Goal: Task Accomplishment & Management: Manage account settings

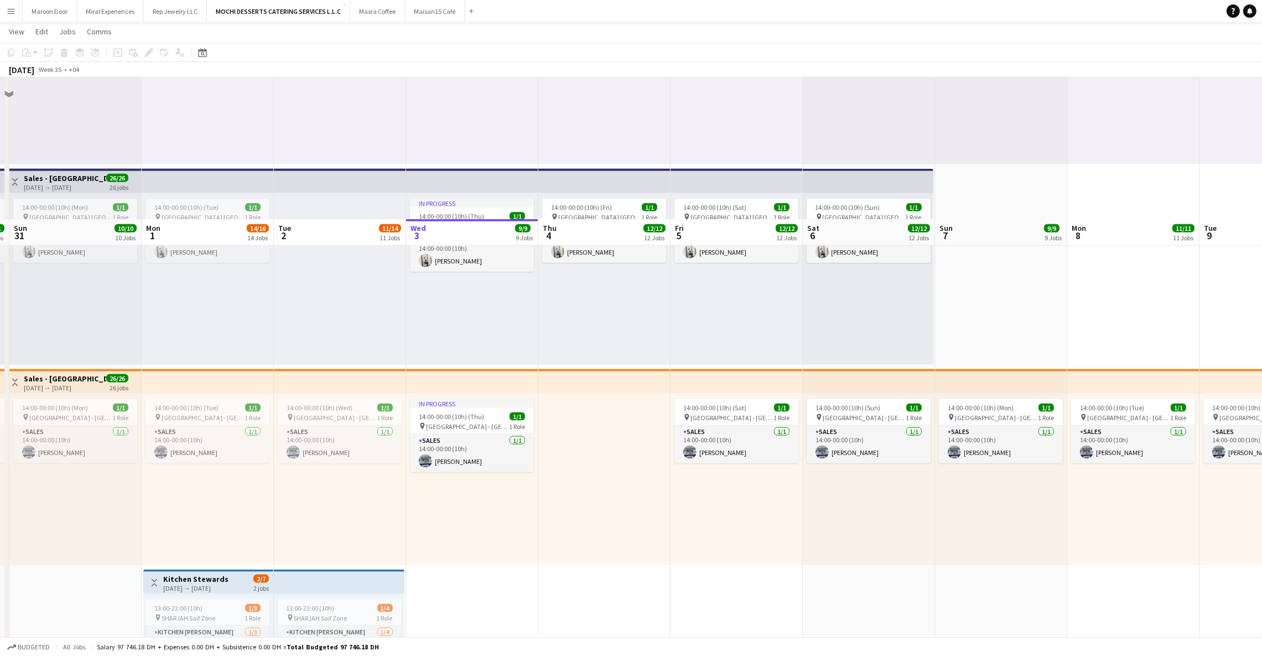
scroll to position [2484, 0]
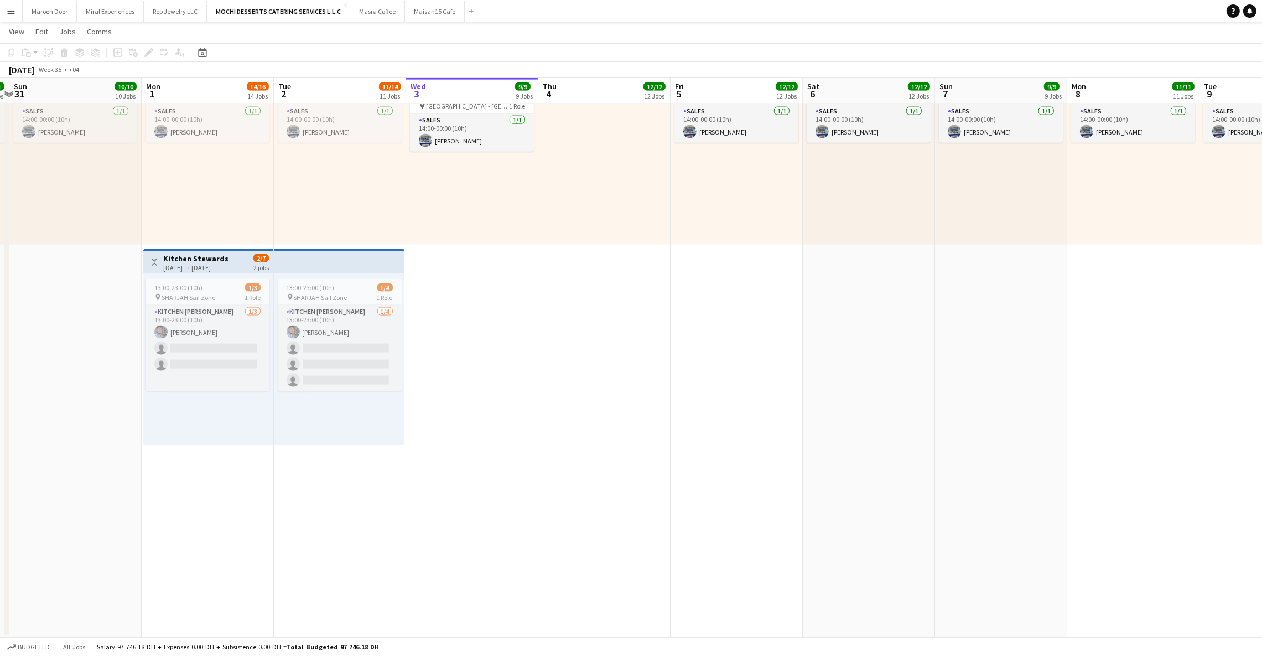
click at [235, 253] on div "Toggle View Kitchen Stewards [DATE] → [DATE] 2/7 2 jobs" at bounding box center [208, 262] width 121 height 19
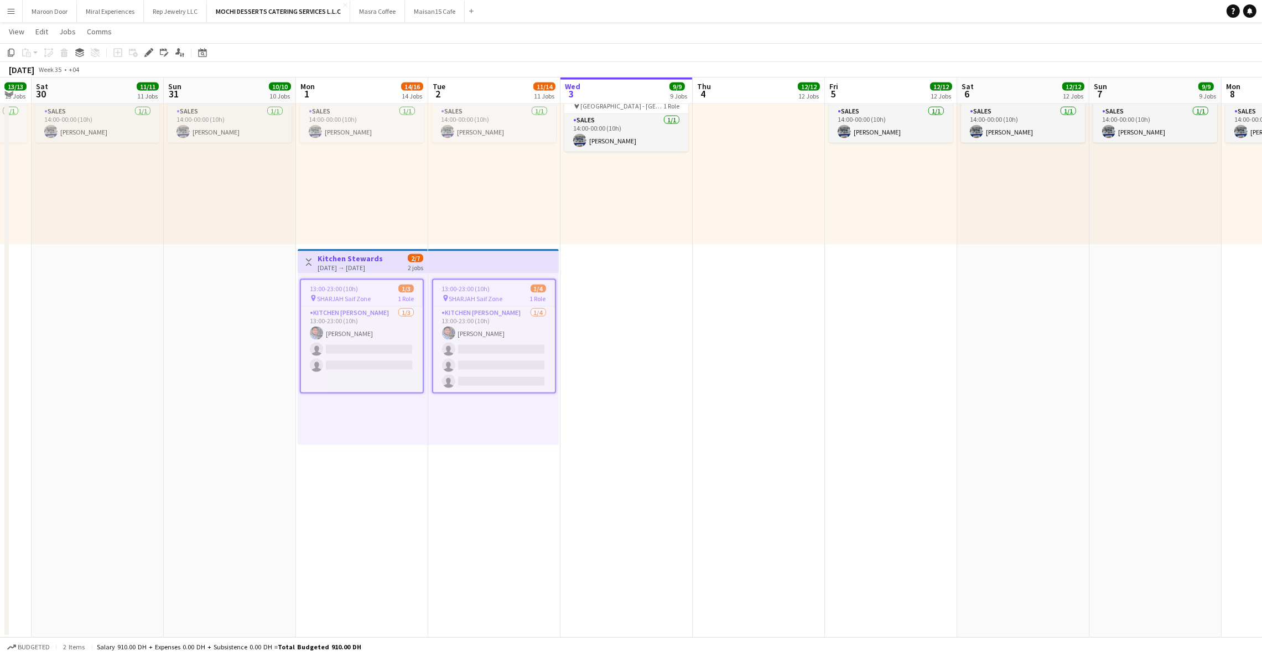
scroll to position [0, 227]
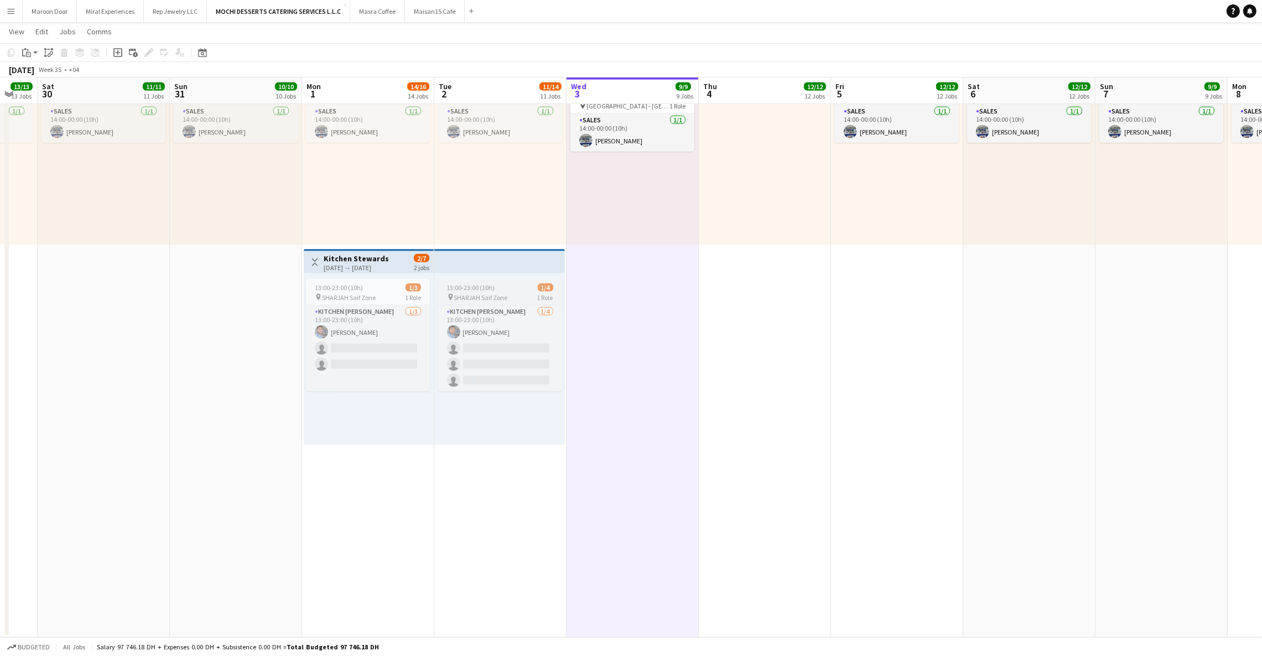
click at [480, 293] on span "SHARJAH Saif Zone" at bounding box center [481, 297] width 54 height 8
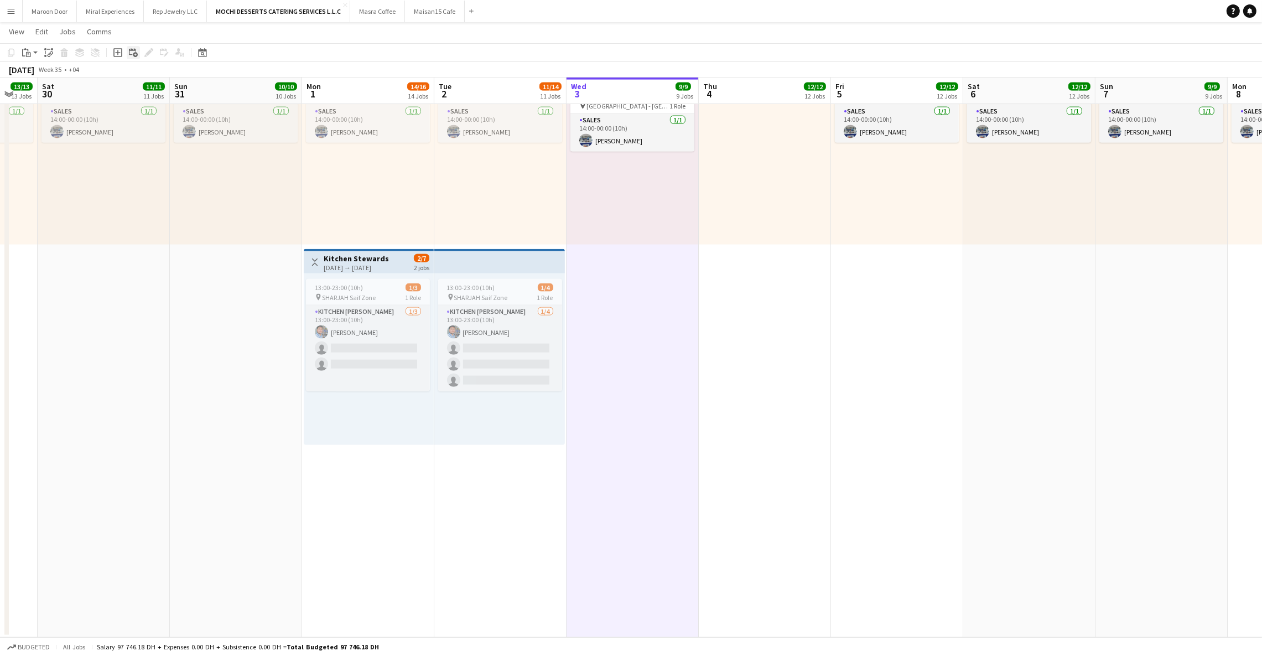
click at [127, 52] on div "Add linked Job" at bounding box center [133, 52] width 13 height 13
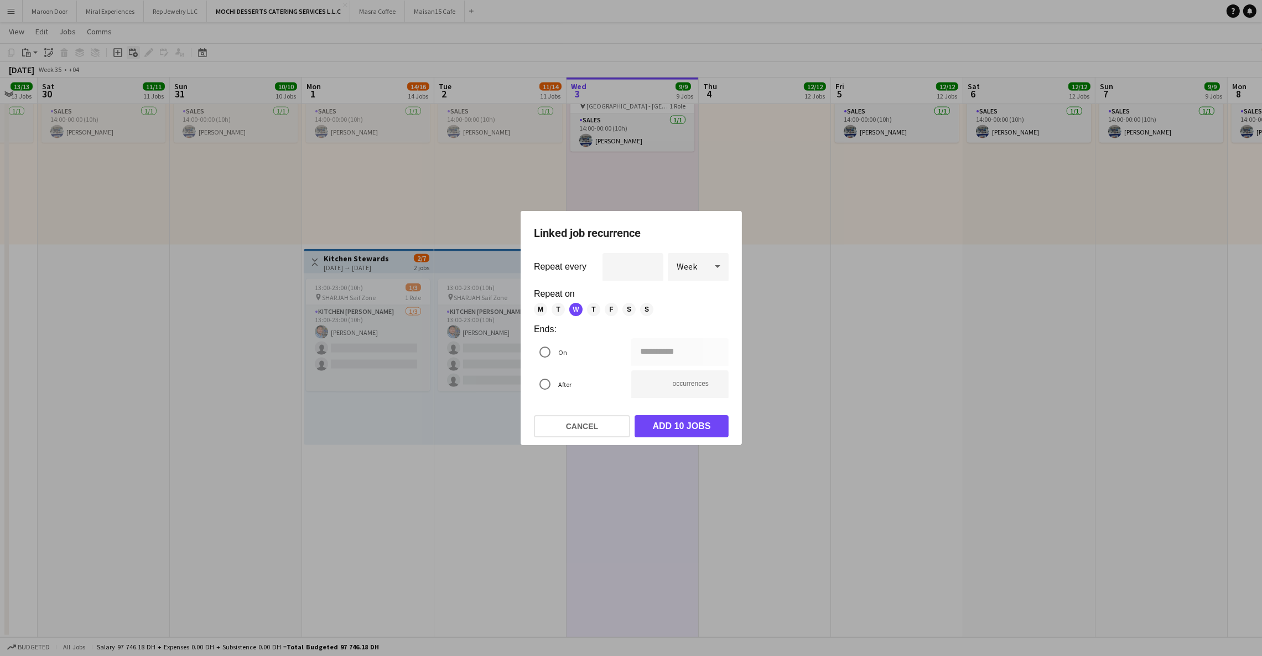
scroll to position [0, 0]
click at [572, 424] on button "Cancel" at bounding box center [582, 426] width 96 height 22
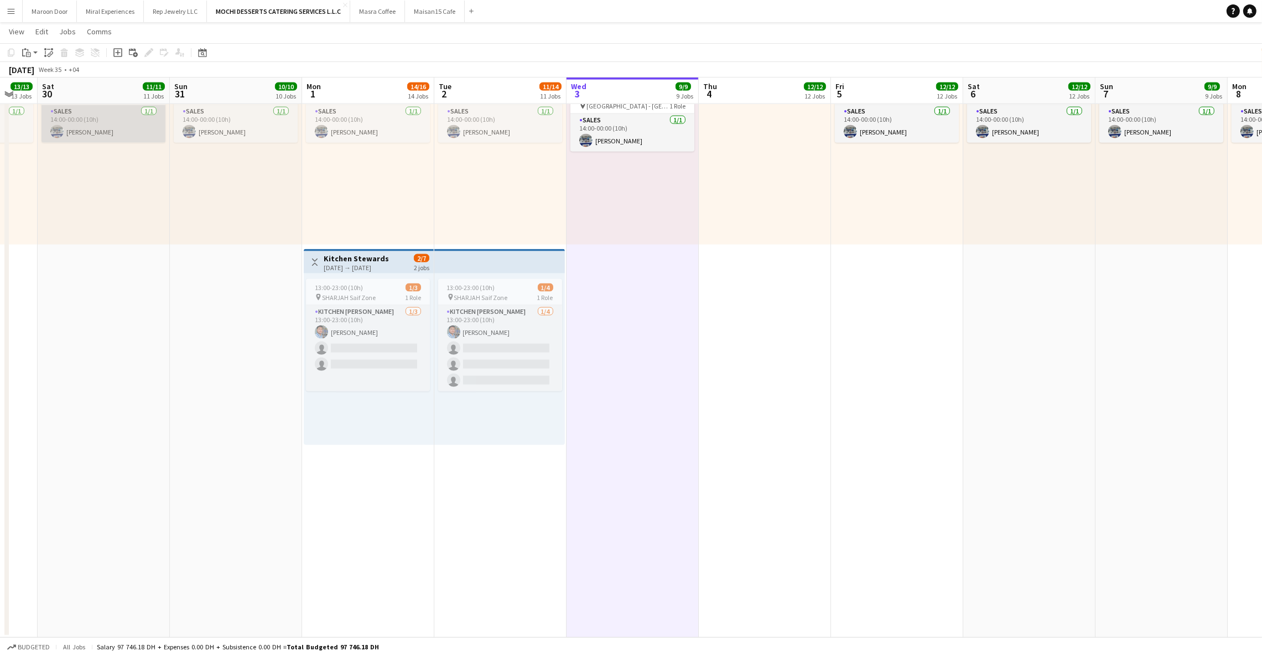
scroll to position [2484, 0]
click at [47, 54] on icon "Paste linked Job" at bounding box center [48, 52] width 9 height 9
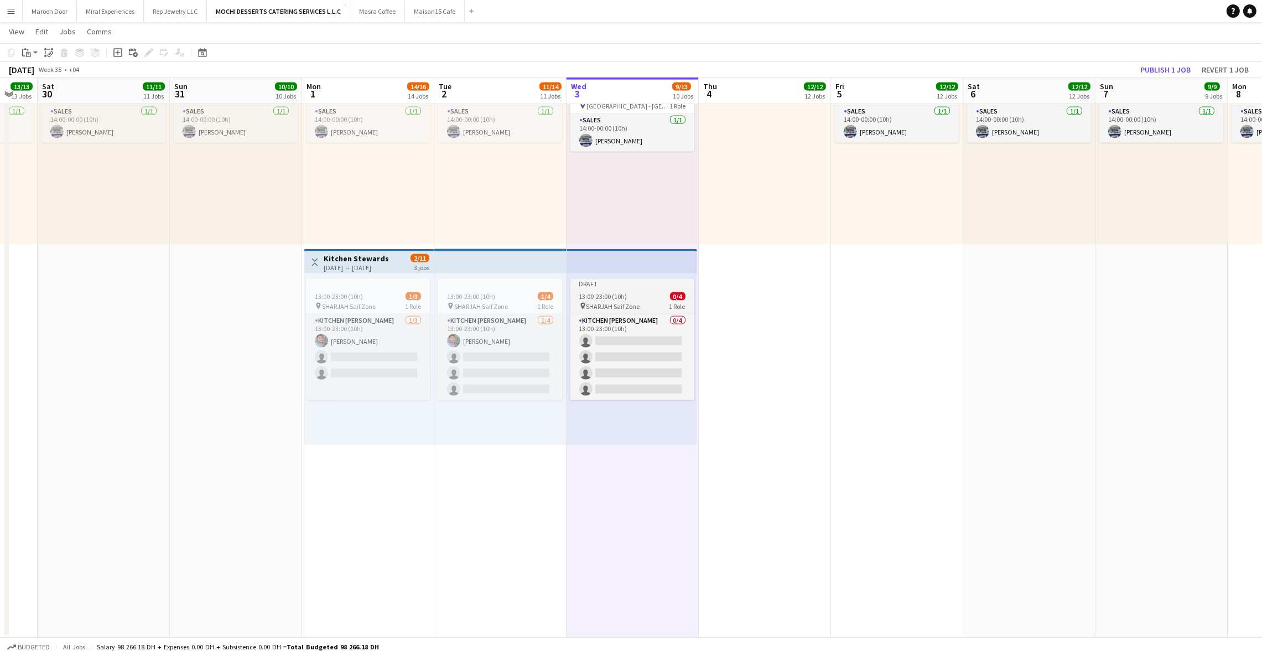
click at [635, 298] on div "13:00-23:00 (10h) 0/4" at bounding box center [633, 296] width 124 height 8
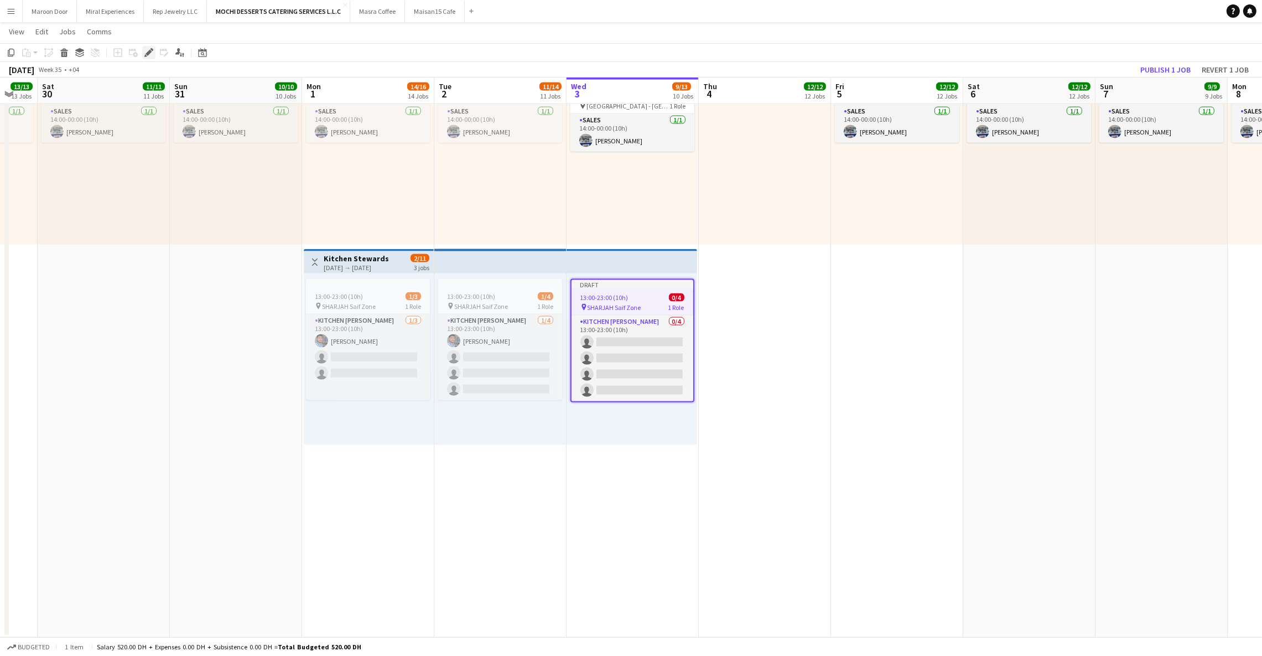
click at [147, 54] on icon at bounding box center [149, 53] width 6 height 6
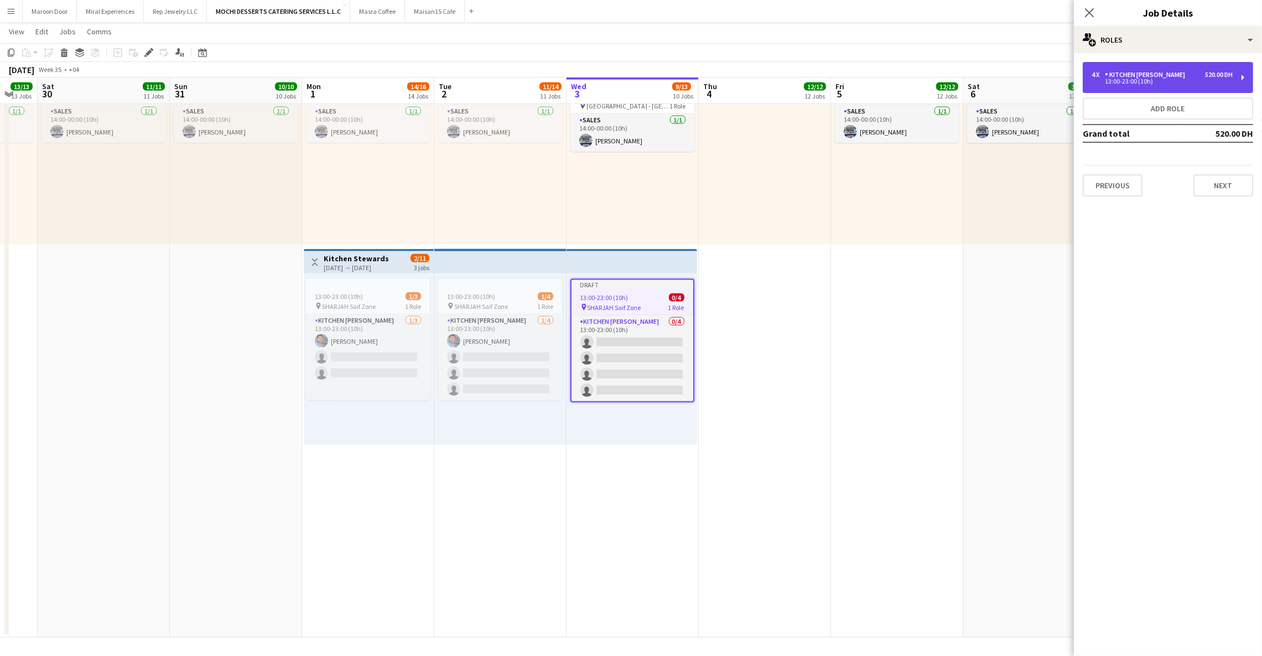
click at [1145, 77] on div "Kitchen [PERSON_NAME]" at bounding box center [1147, 75] width 85 height 8
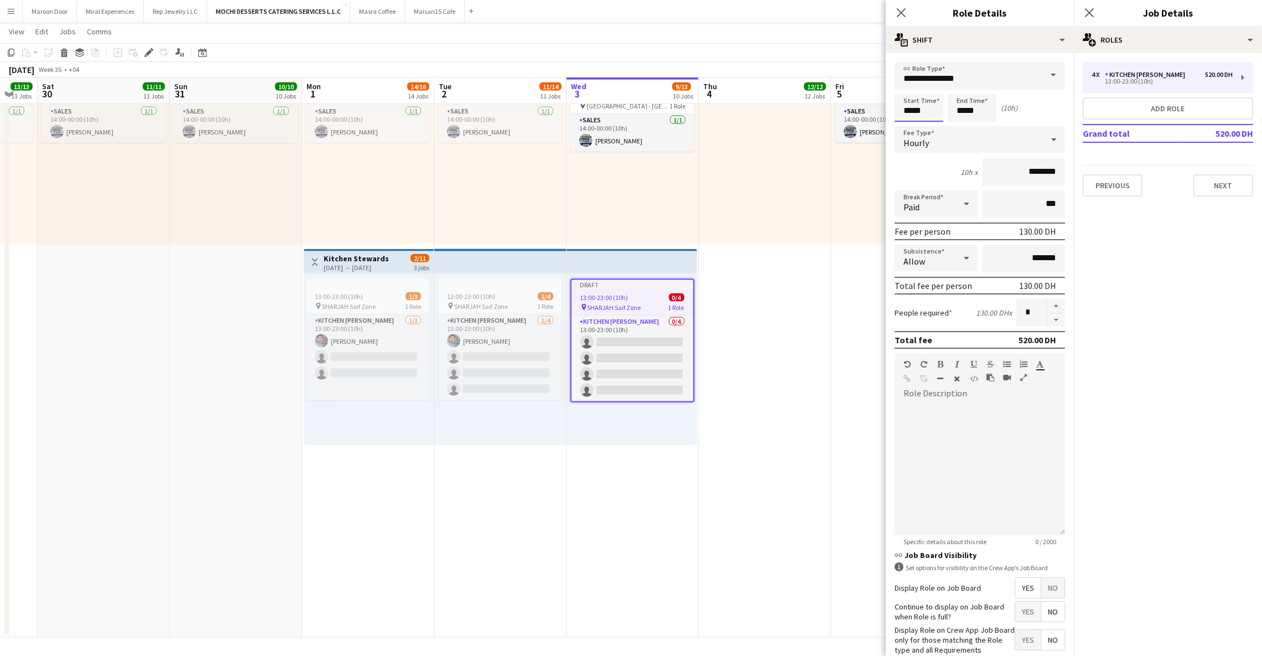
click at [905, 113] on input "*****" at bounding box center [919, 108] width 49 height 28
type input "*****"
click at [931, 172] on div "12h x ********" at bounding box center [980, 172] width 170 height 28
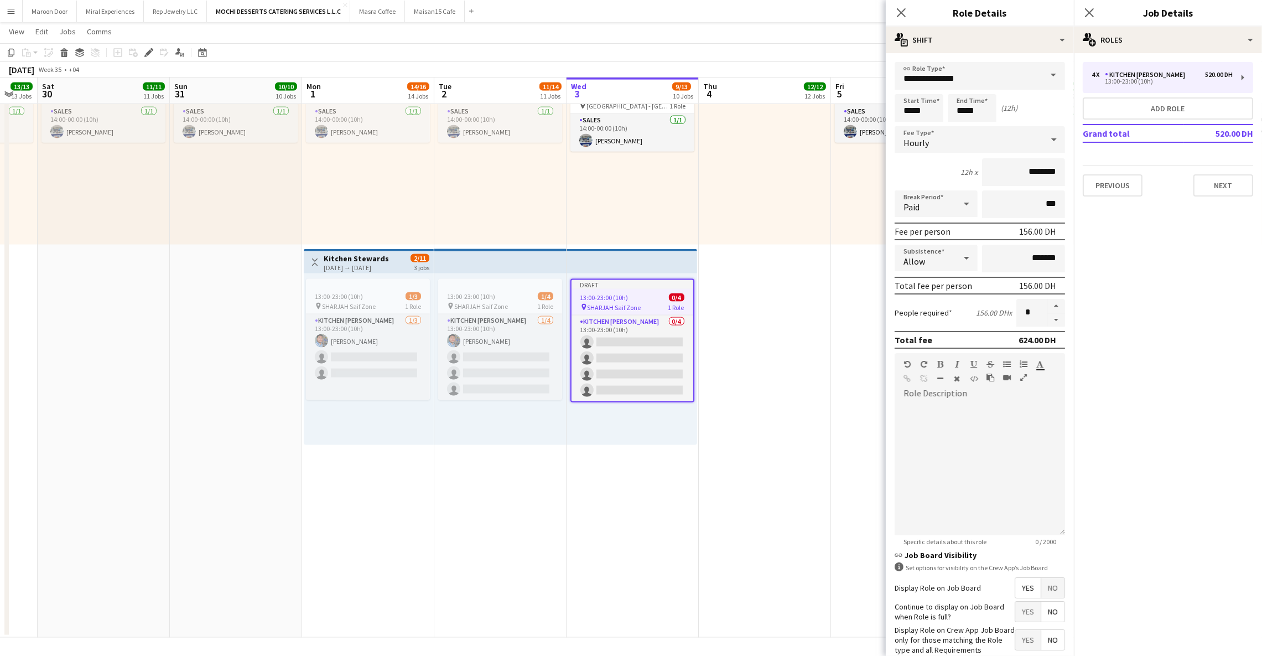
scroll to position [82, 0]
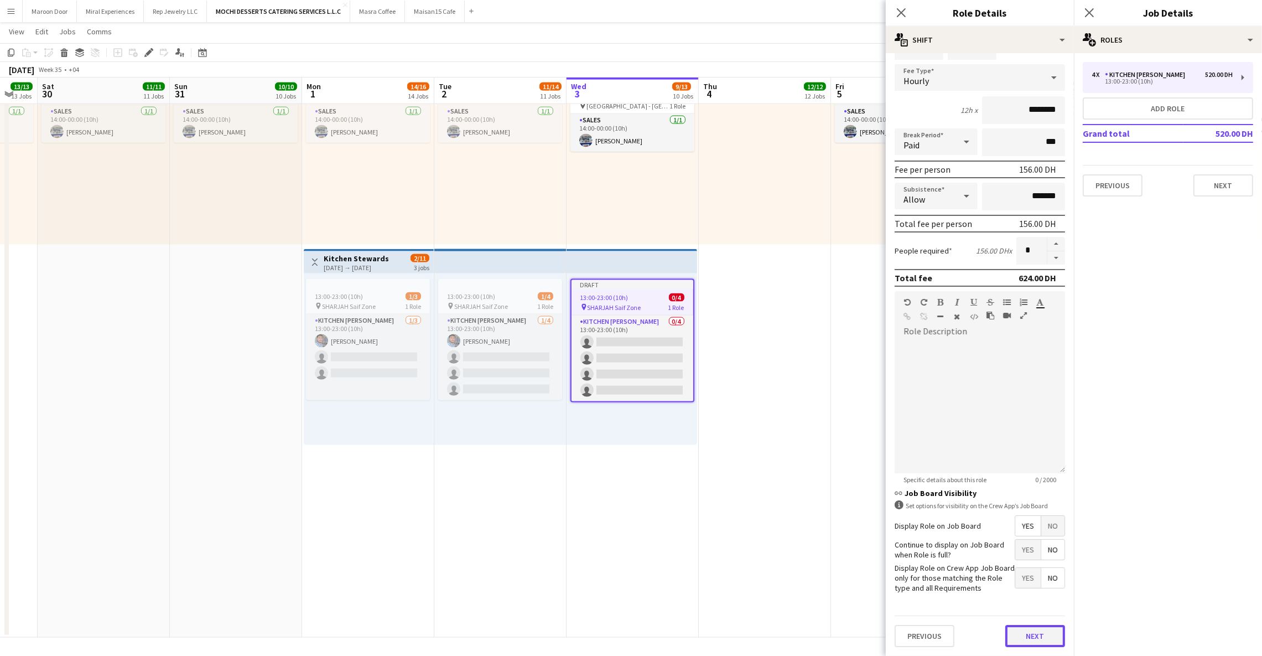
click at [1010, 631] on button "Next" at bounding box center [1036, 636] width 60 height 22
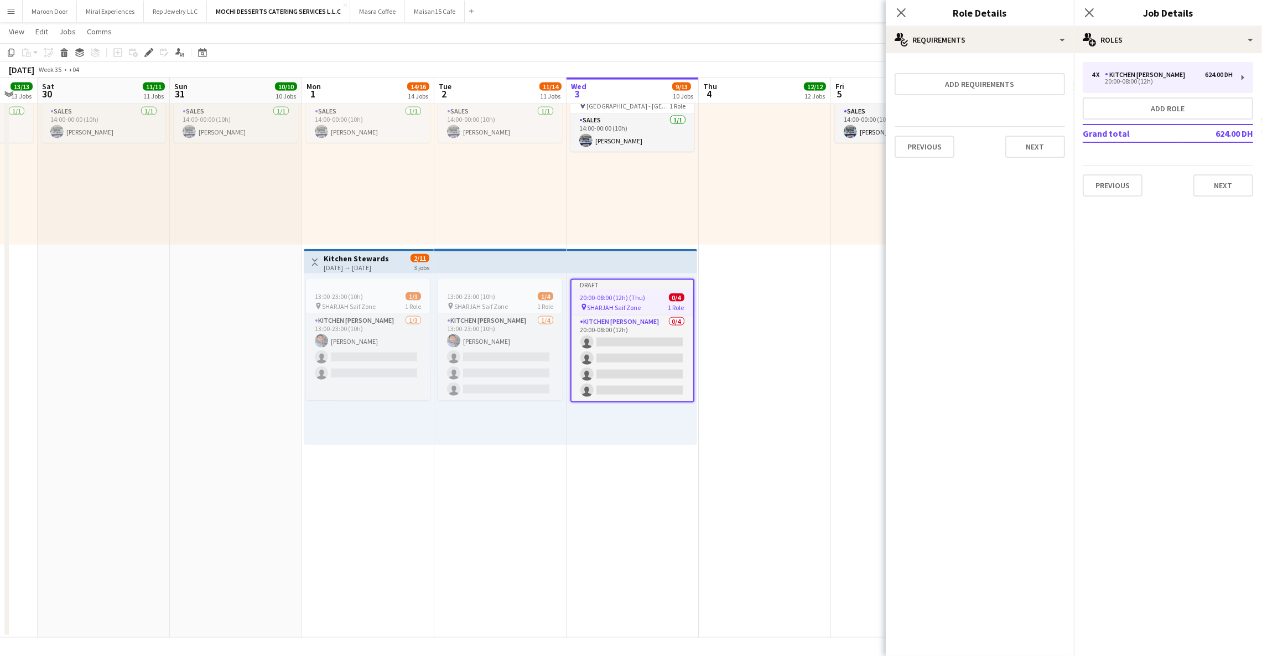
scroll to position [0, 0]
click at [1214, 180] on button "Next" at bounding box center [1224, 185] width 60 height 22
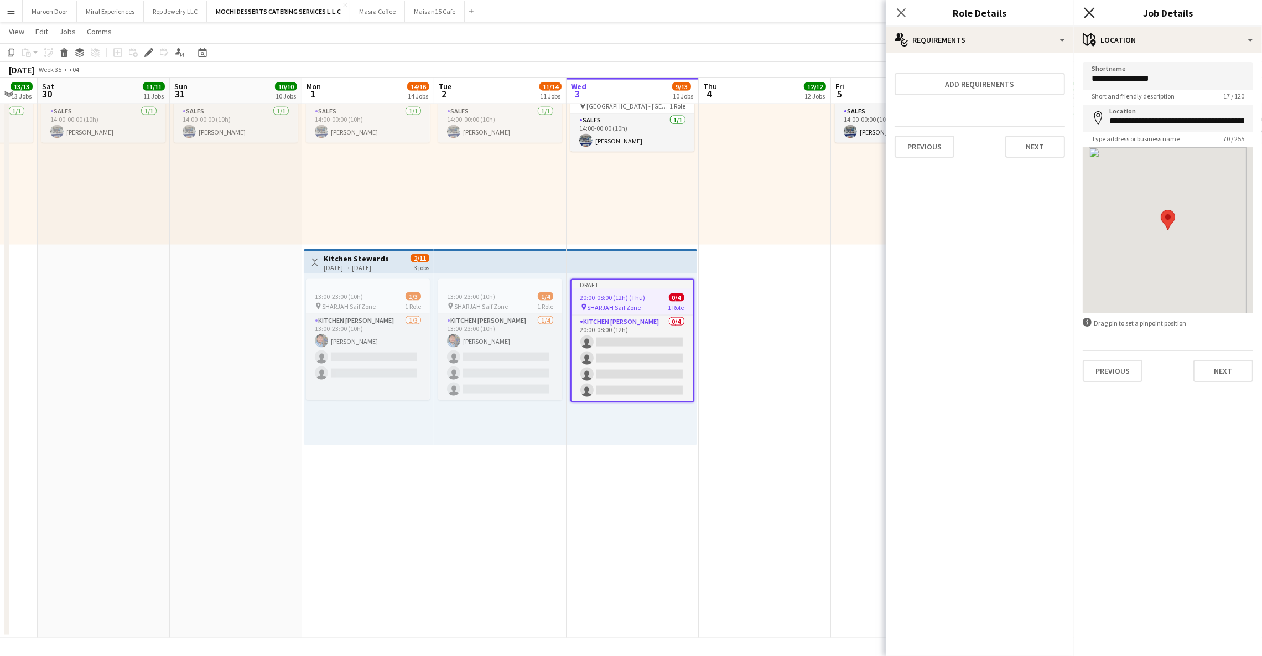
click at [1092, 11] on icon at bounding box center [1089, 12] width 11 height 11
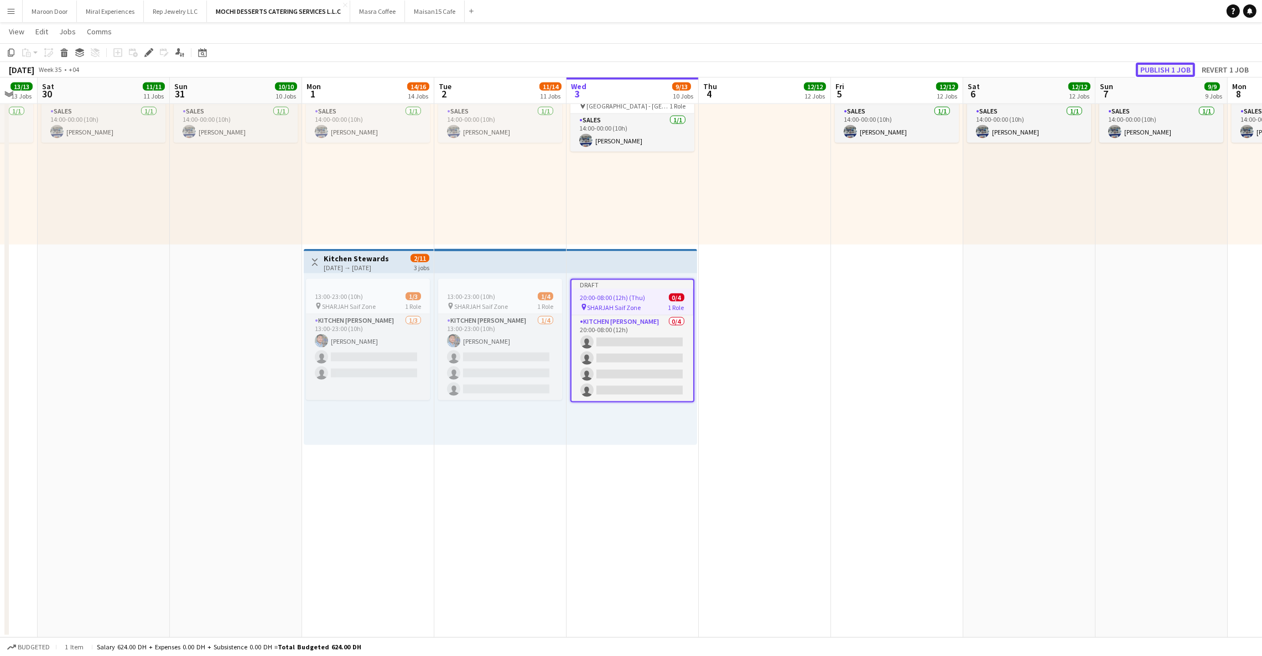
click at [1161, 68] on button "Publish 1 job" at bounding box center [1165, 70] width 59 height 14
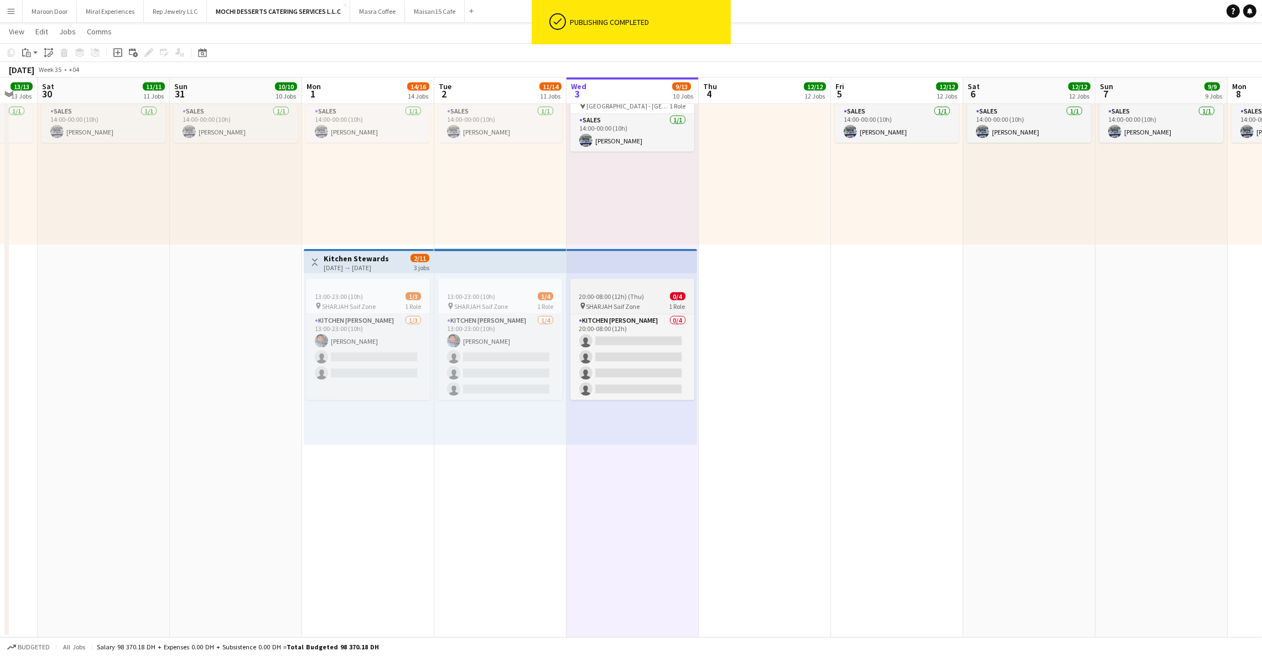
click at [629, 280] on div at bounding box center [633, 283] width 124 height 9
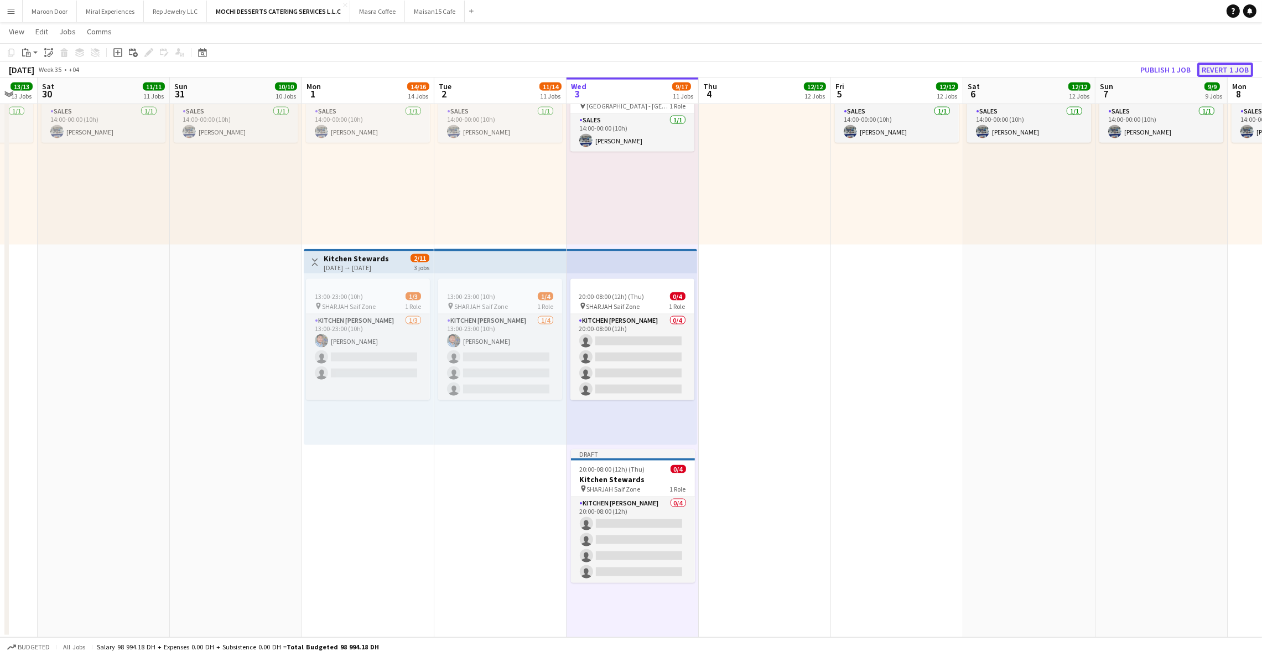
click at [1210, 70] on button "Revert 1 job" at bounding box center [1226, 70] width 56 height 14
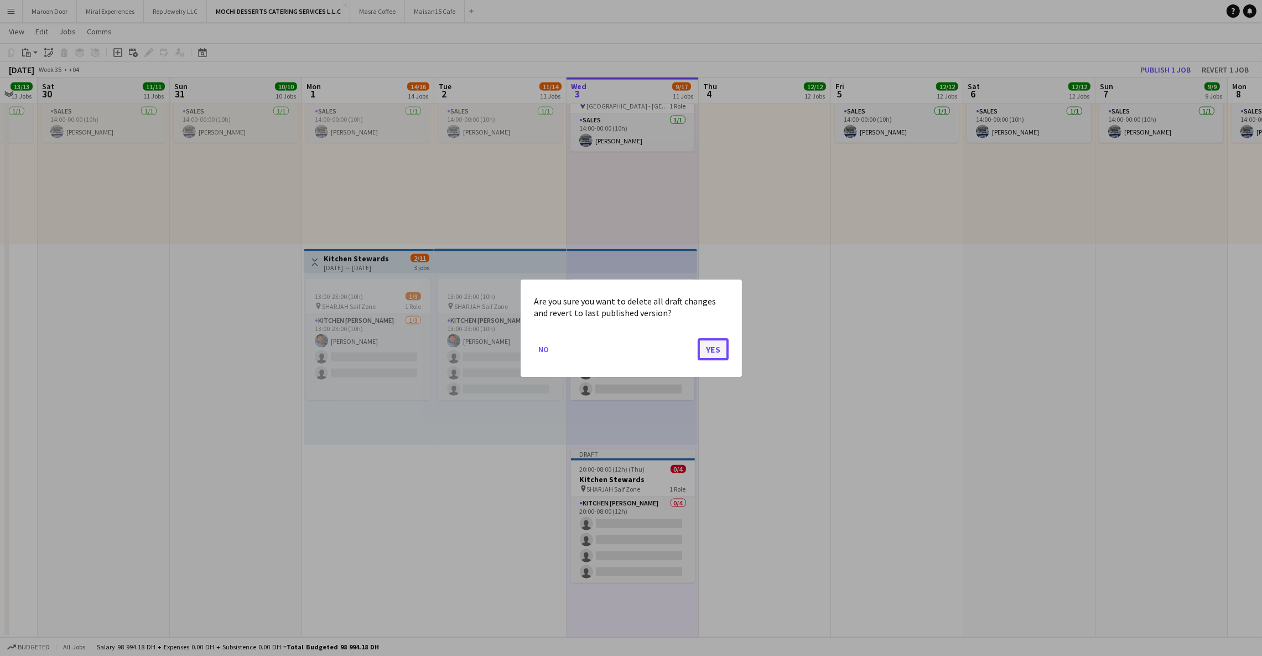
click at [708, 358] on button "Yes" at bounding box center [713, 349] width 31 height 22
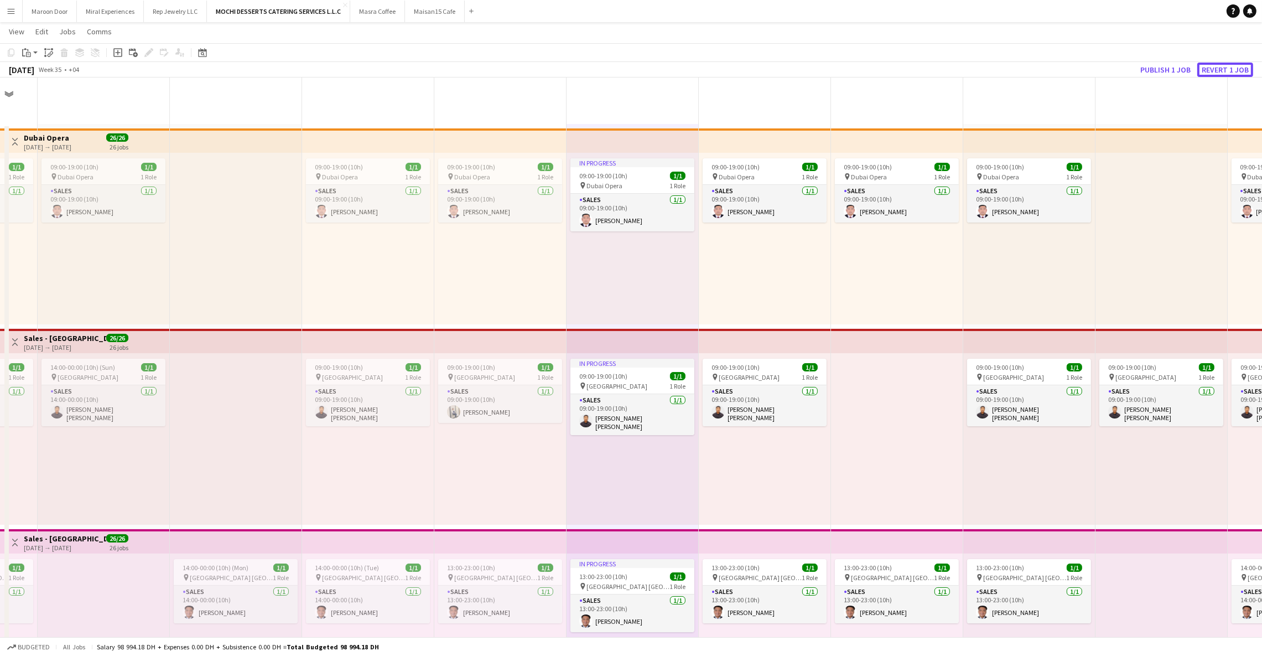
scroll to position [2484, 0]
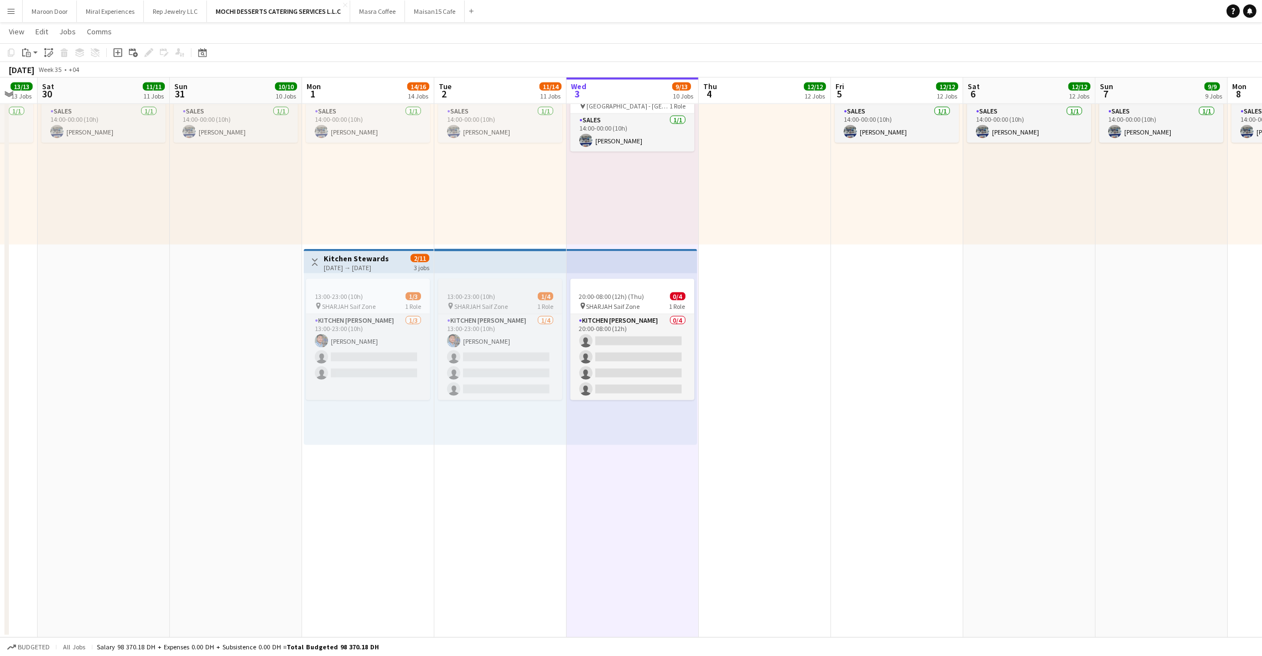
click at [482, 298] on span "13:00-23:00 (10h)" at bounding box center [471, 296] width 48 height 8
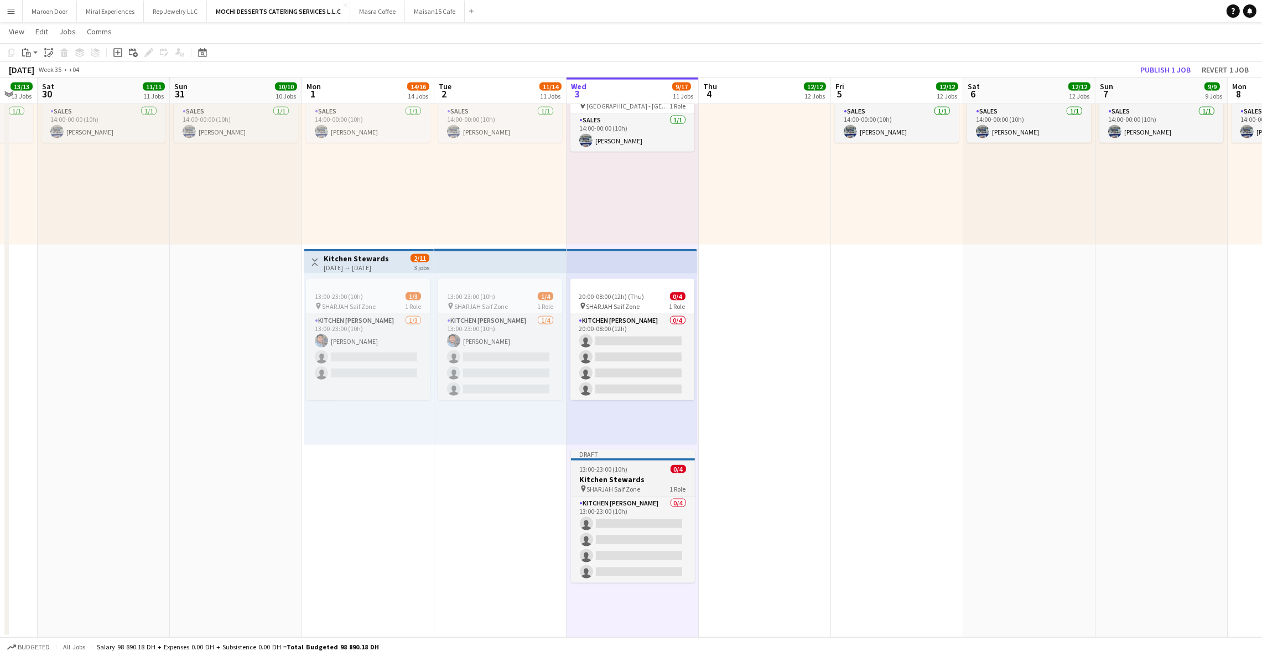
click at [639, 462] on app-job-card "Draft 13:00-23:00 (10h) 0/4 Kitchen Stewards pin SHARJAH Saif Zone 1 Role Kitch…" at bounding box center [633, 515] width 124 height 133
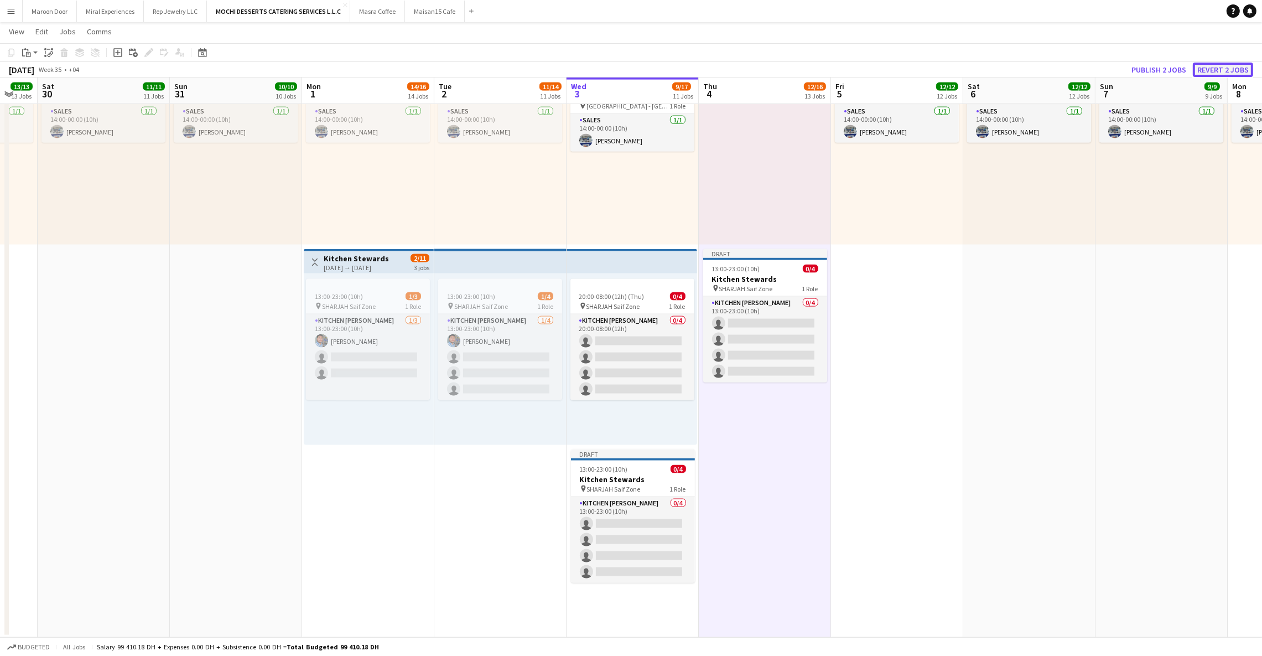
click at [1219, 66] on button "Revert 2 jobs" at bounding box center [1223, 70] width 60 height 14
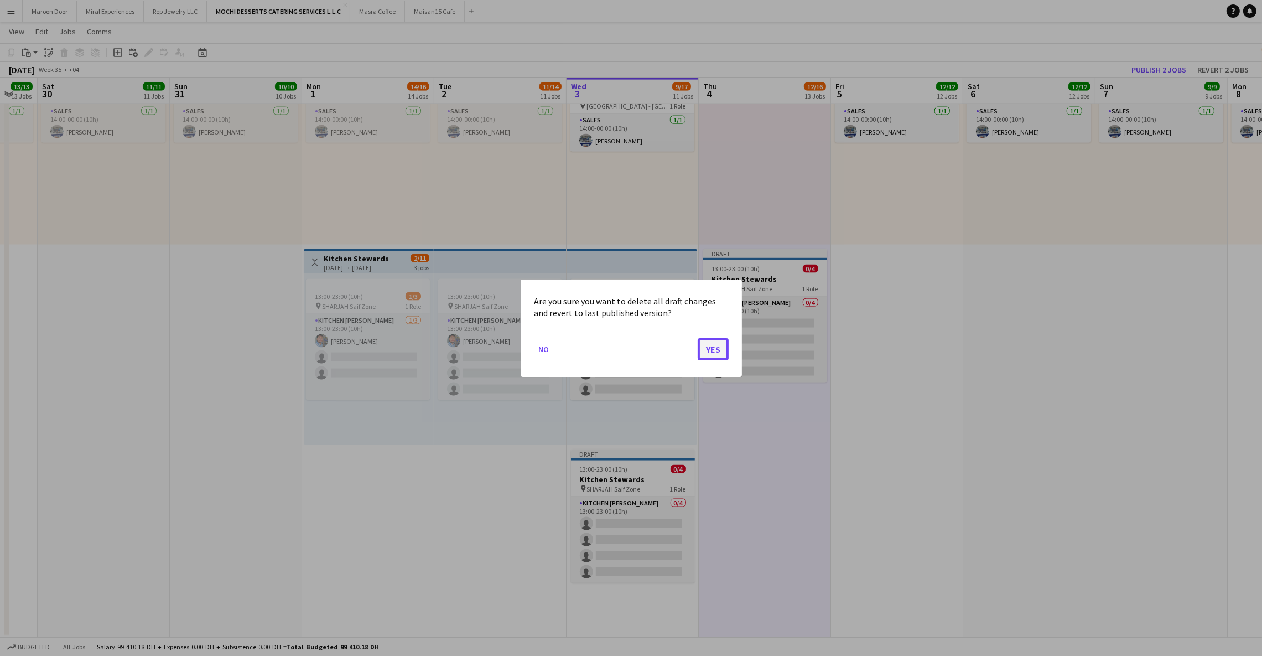
click at [713, 350] on button "Yes" at bounding box center [713, 349] width 31 height 22
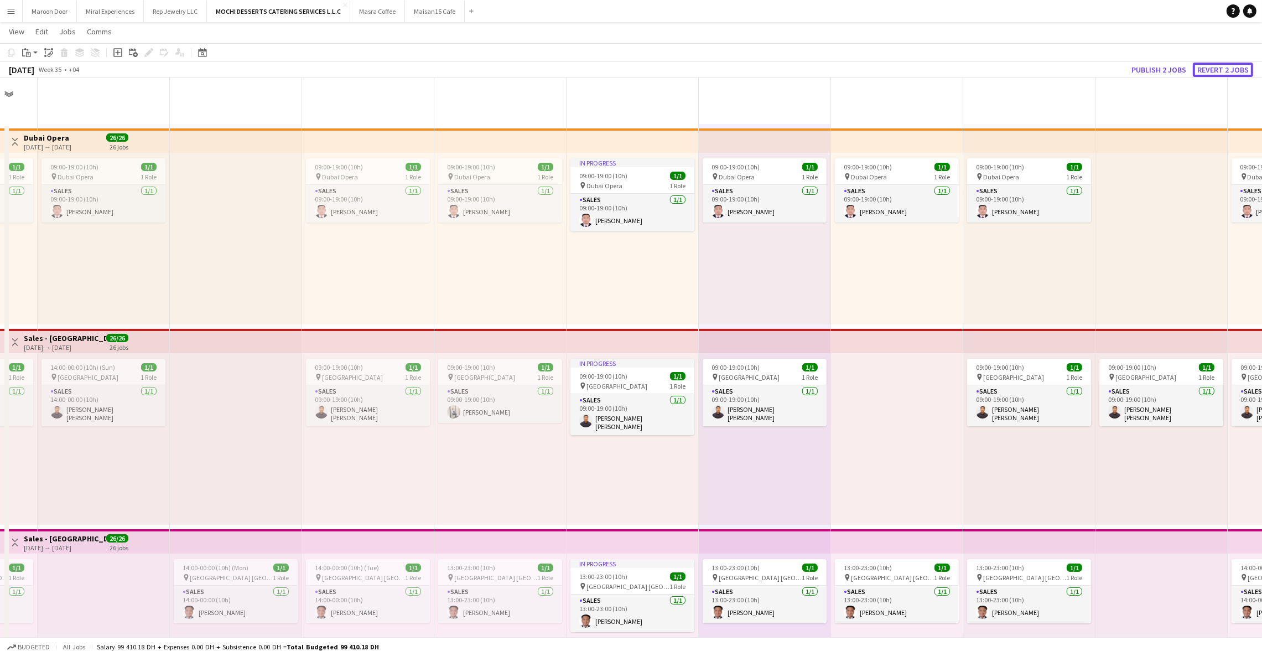
scroll to position [2484, 0]
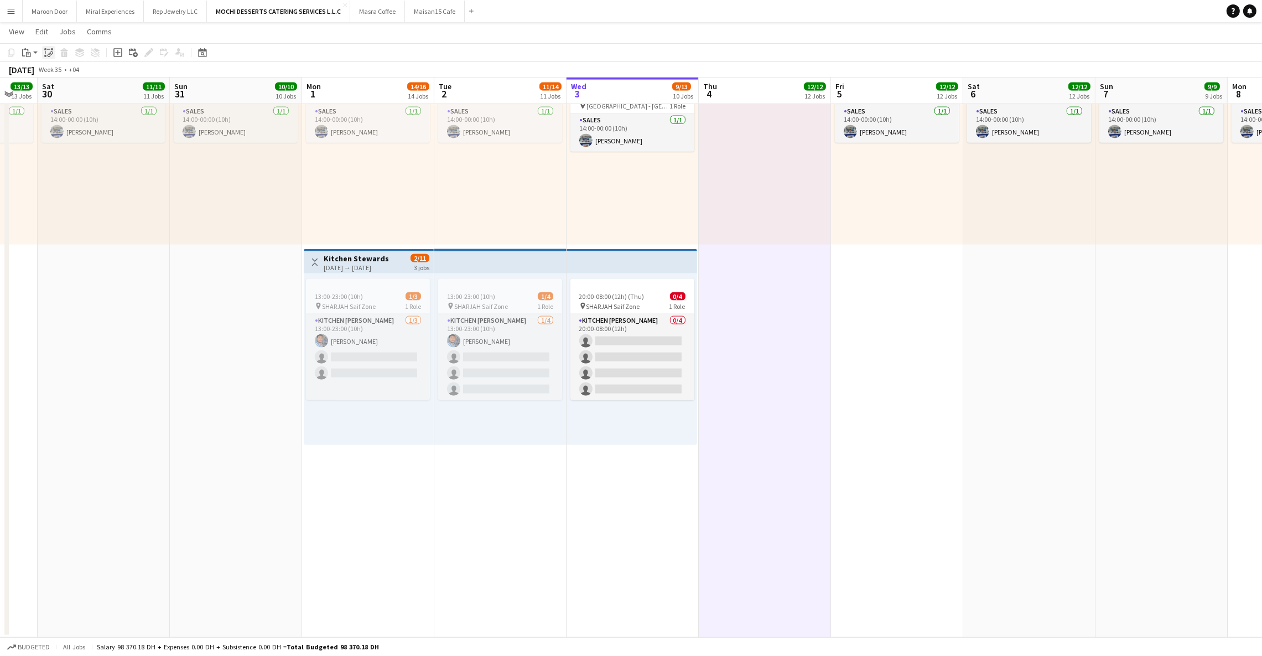
click at [49, 54] on icon at bounding box center [51, 53] width 4 height 4
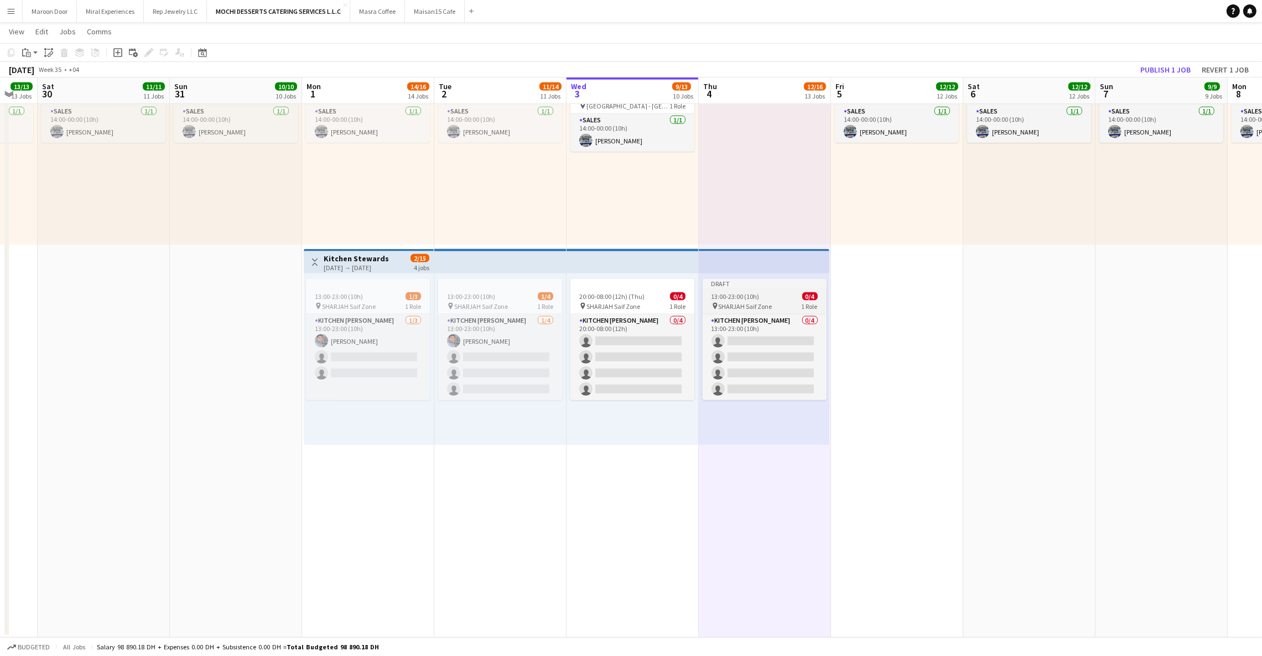
click at [758, 290] on app-job-card "Draft 13:00-23:00 (10h) 0/4 pin SHARJAH Saif Zone 1 Role Kitchen [PERSON_NAME] …" at bounding box center [765, 339] width 124 height 121
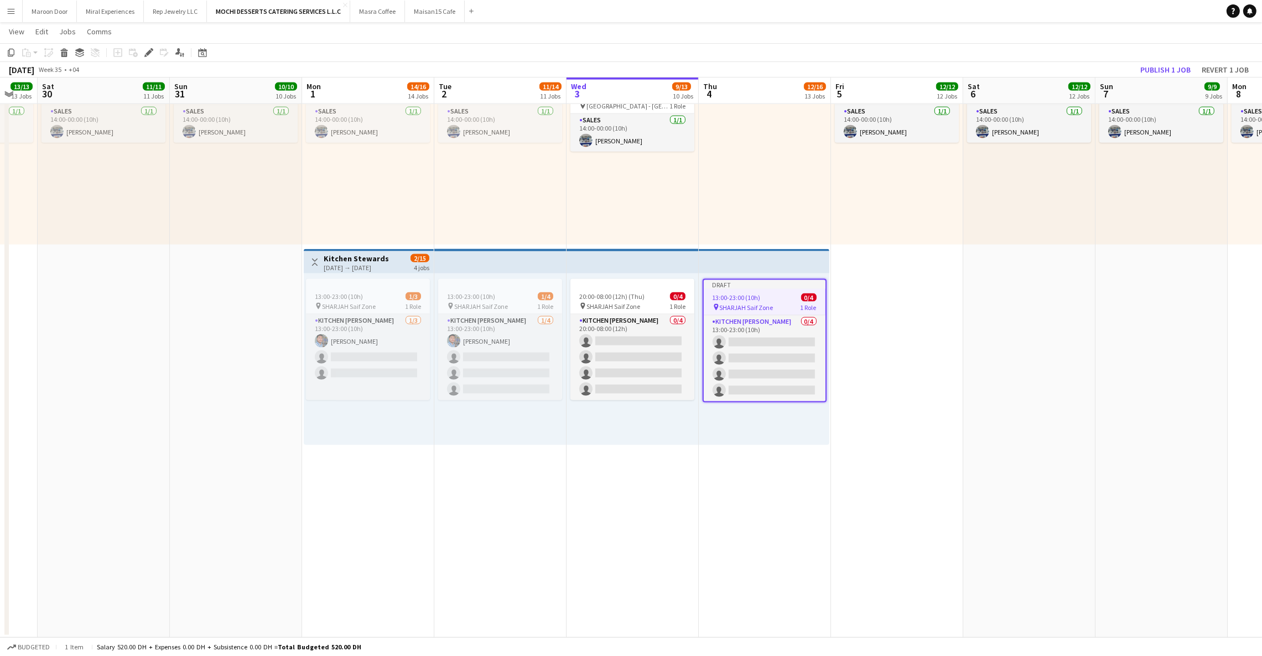
click at [146, 50] on icon "Edit" at bounding box center [148, 52] width 9 height 9
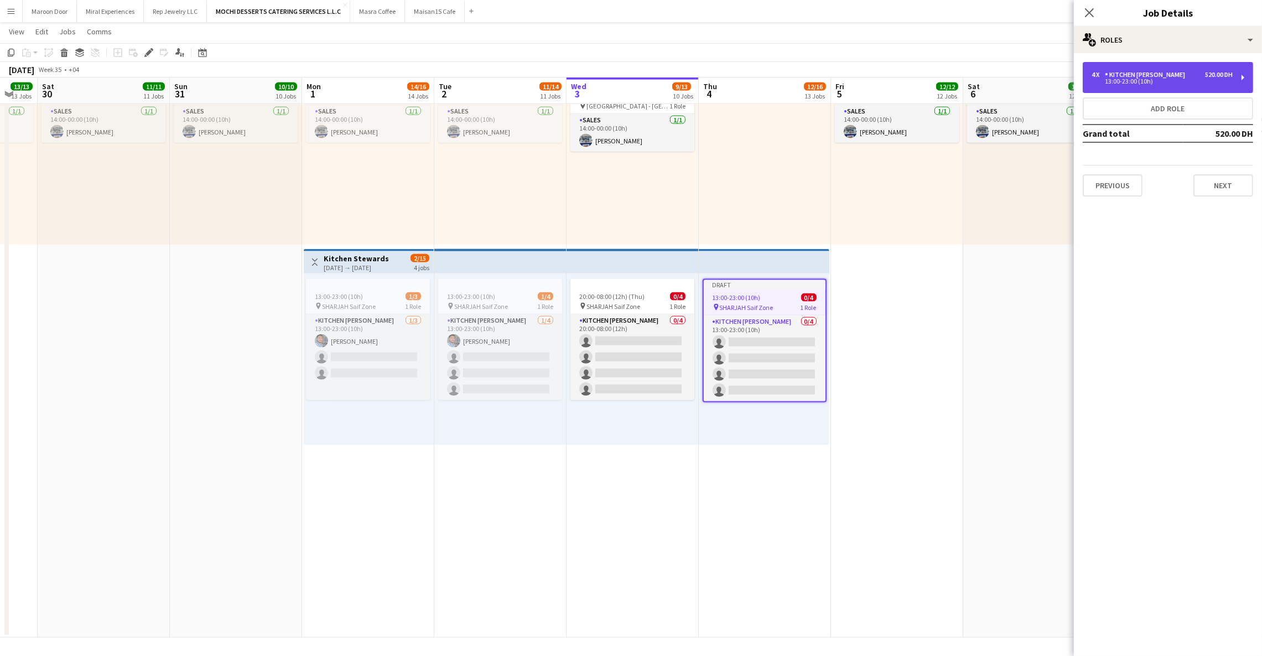
click at [1134, 89] on div "4 x Kitchen [PERSON_NAME] 520.00 DH 13:00-23:00 (10h)" at bounding box center [1168, 77] width 170 height 31
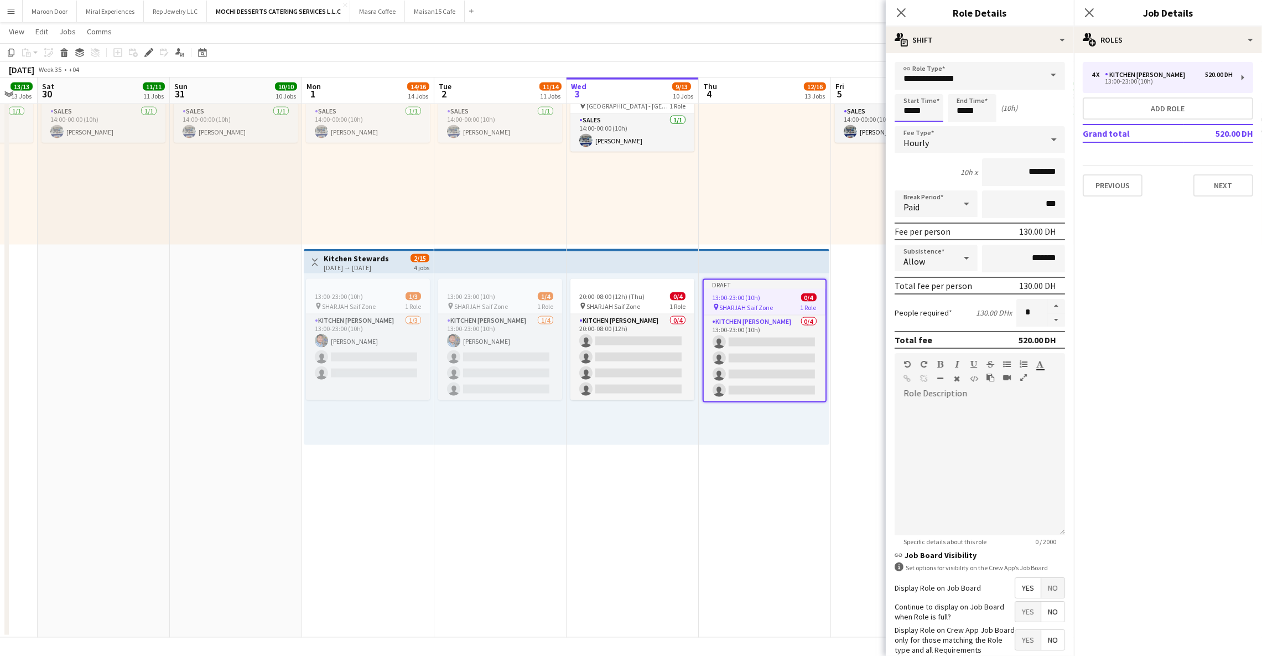
click at [904, 107] on input "*****" at bounding box center [919, 108] width 49 height 28
type input "*****"
click at [906, 13] on icon "Close pop-in" at bounding box center [901, 12] width 11 height 11
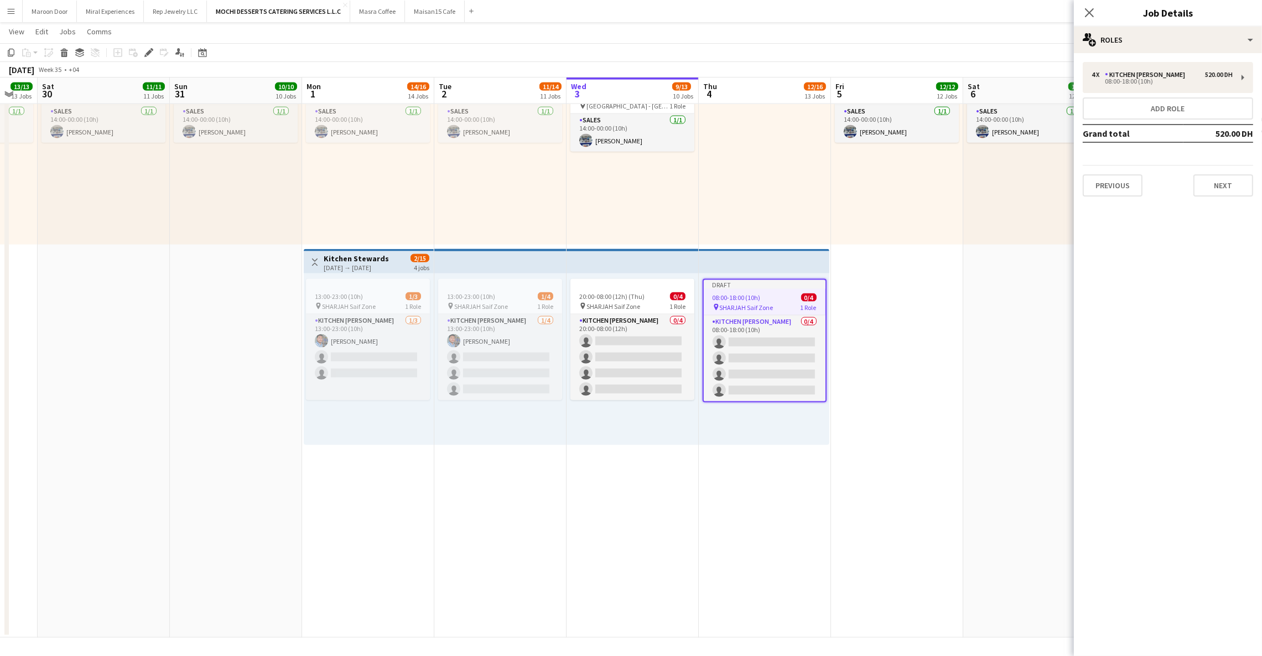
click at [1091, 19] on div "Close pop-in" at bounding box center [1089, 12] width 31 height 25
click at [1090, 9] on icon "Close pop-in" at bounding box center [1089, 12] width 11 height 11
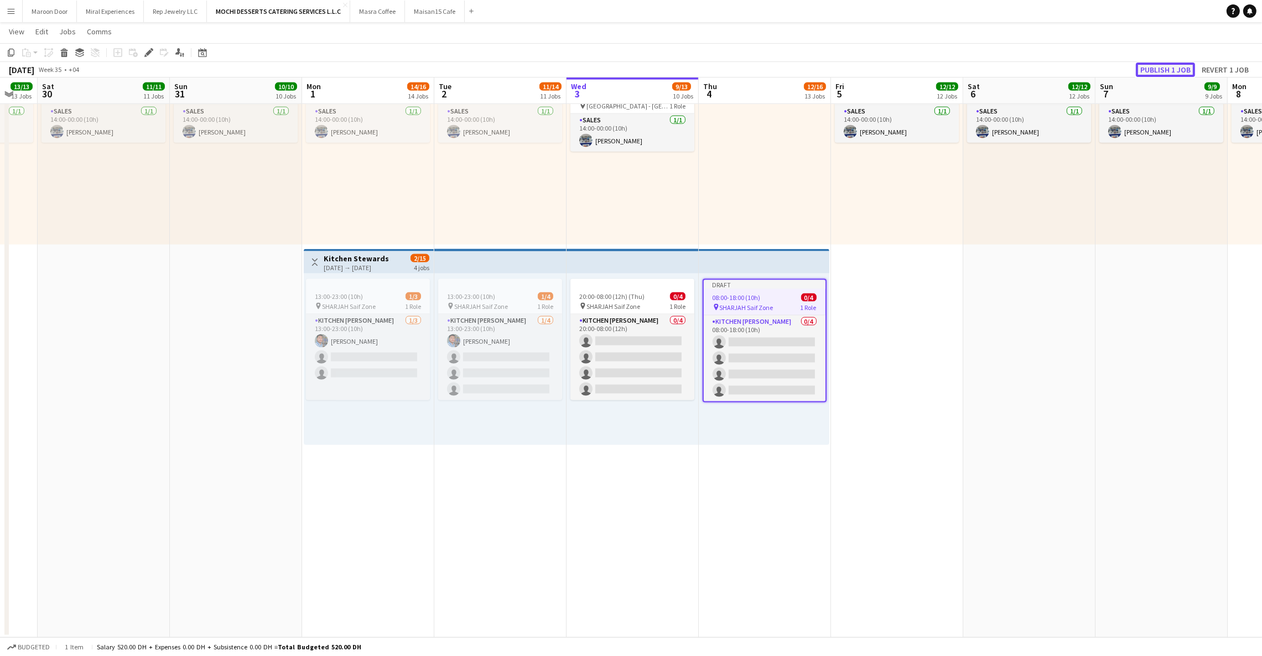
click at [1180, 73] on button "Publish 1 job" at bounding box center [1165, 70] width 59 height 14
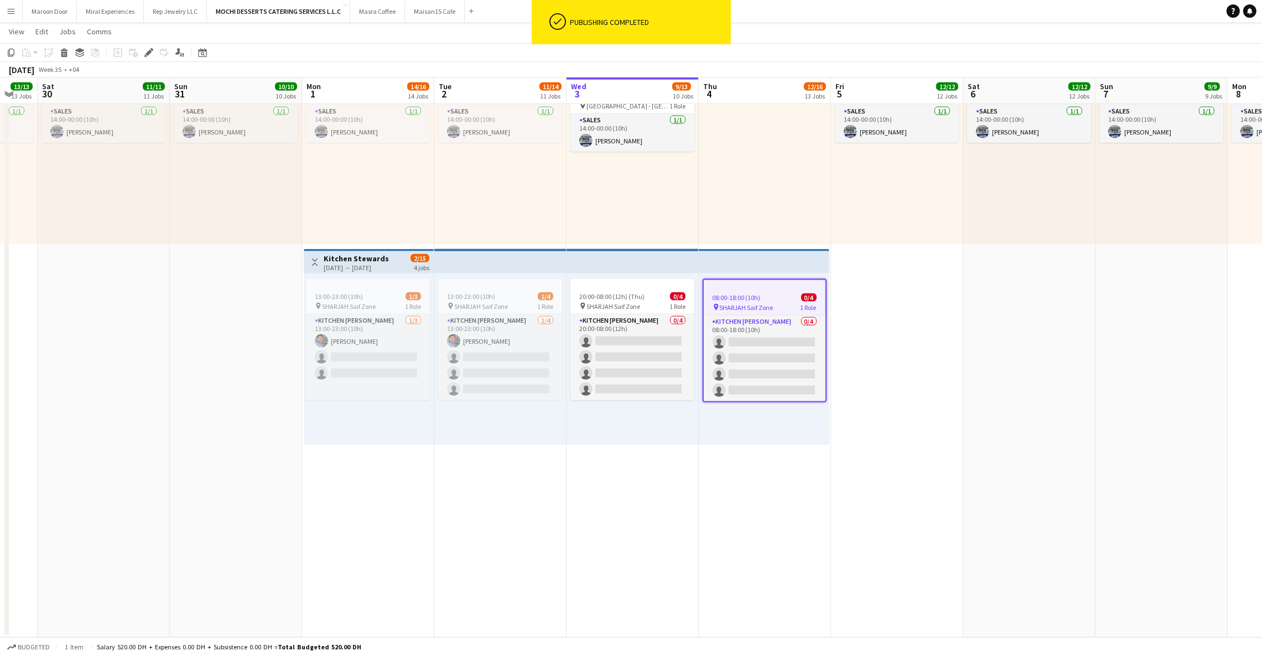
click at [619, 439] on div "20:00-08:00 (12h) (Thu) 0/4 pin SHARJAH Saif Zone 1 Role Kitchen [PERSON_NAME] …" at bounding box center [633, 359] width 132 height 172
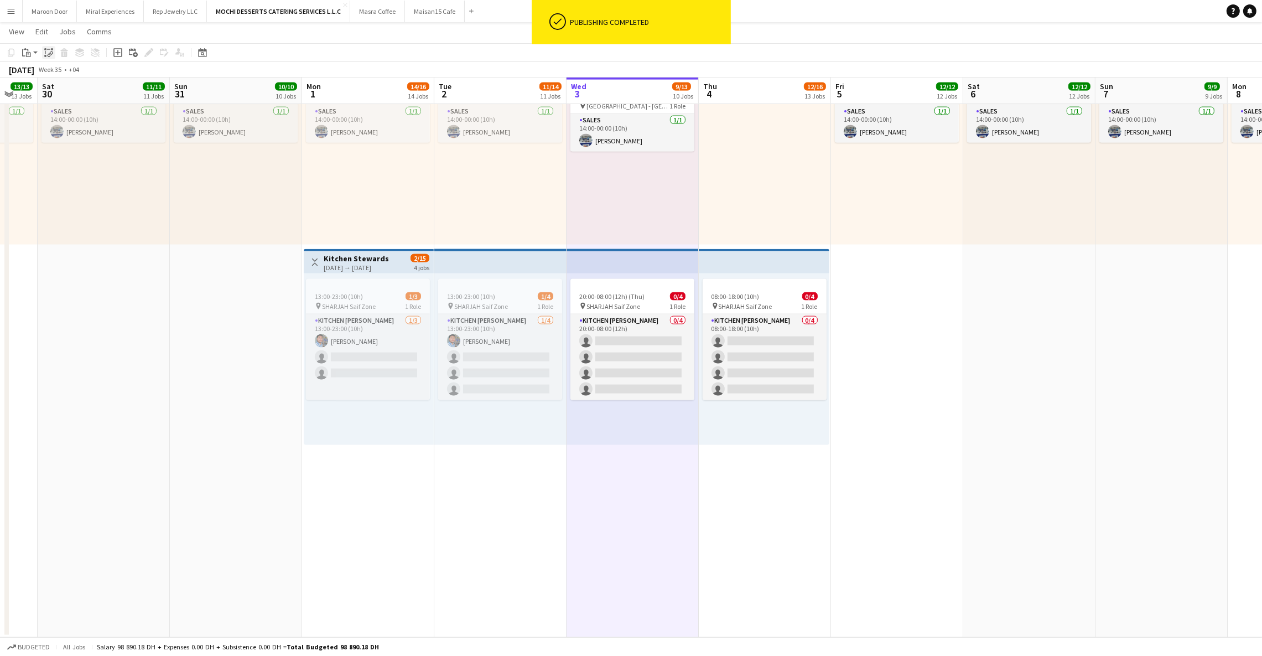
click at [48, 53] on icon at bounding box center [50, 55] width 4 height 4
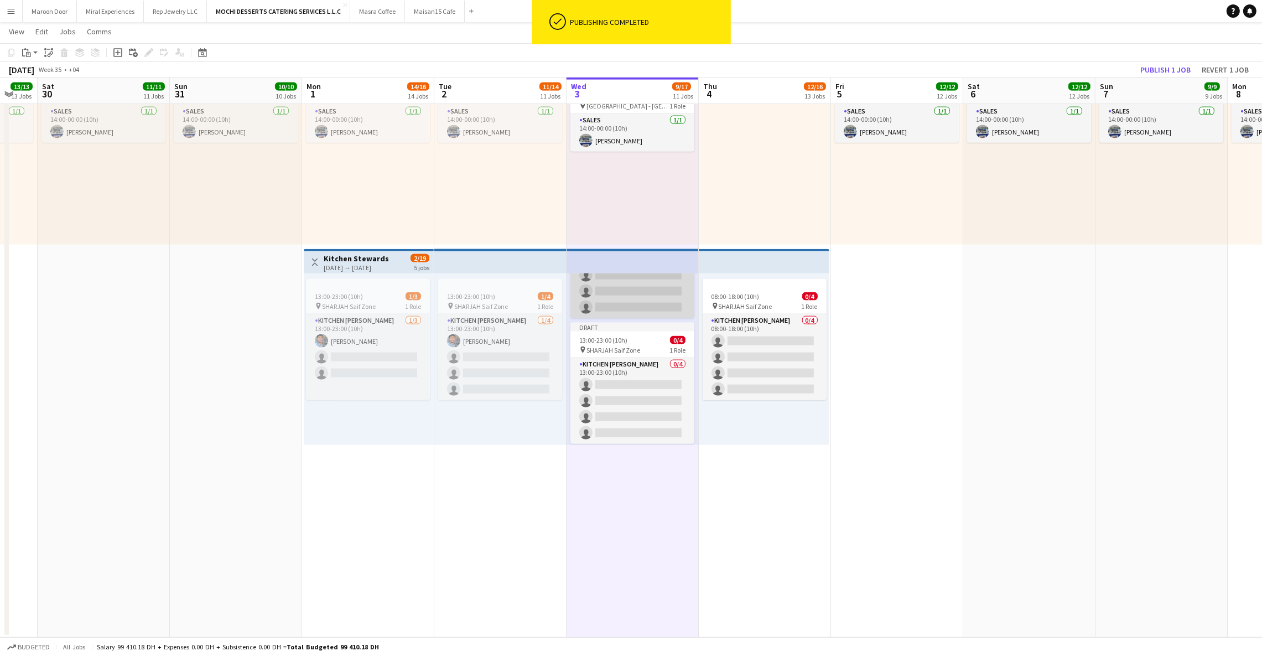
scroll to position [95, 0]
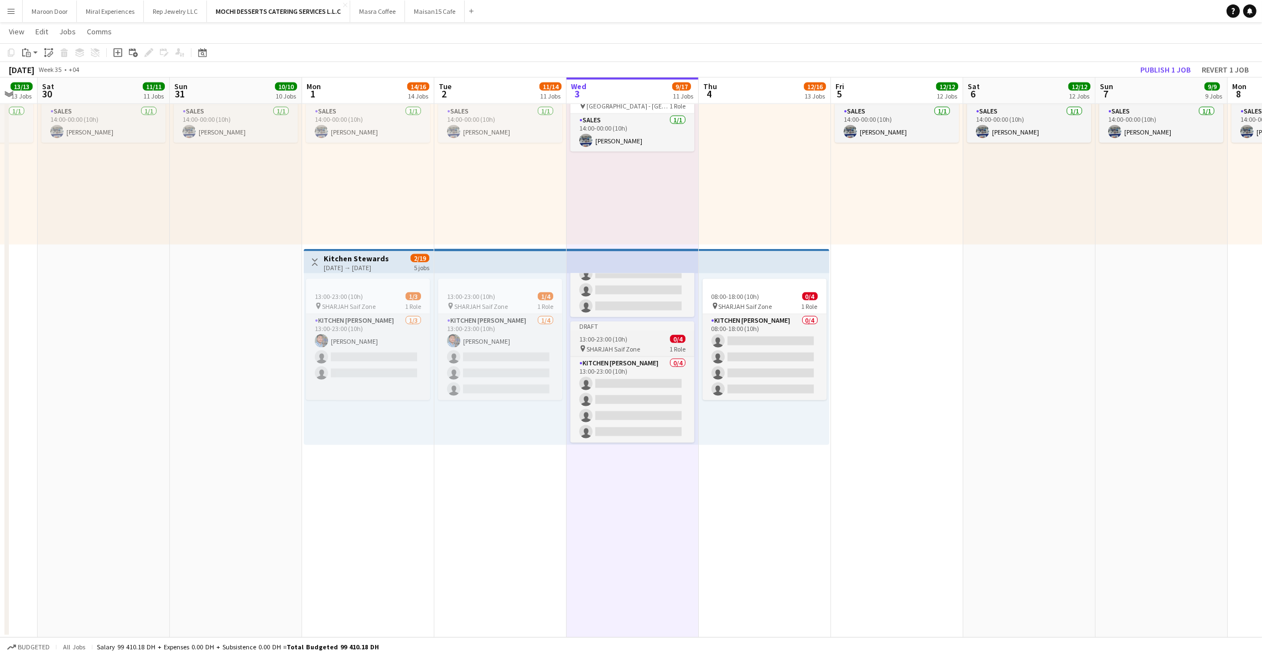
click at [624, 335] on span "13:00-23:00 (10h)" at bounding box center [603, 339] width 48 height 8
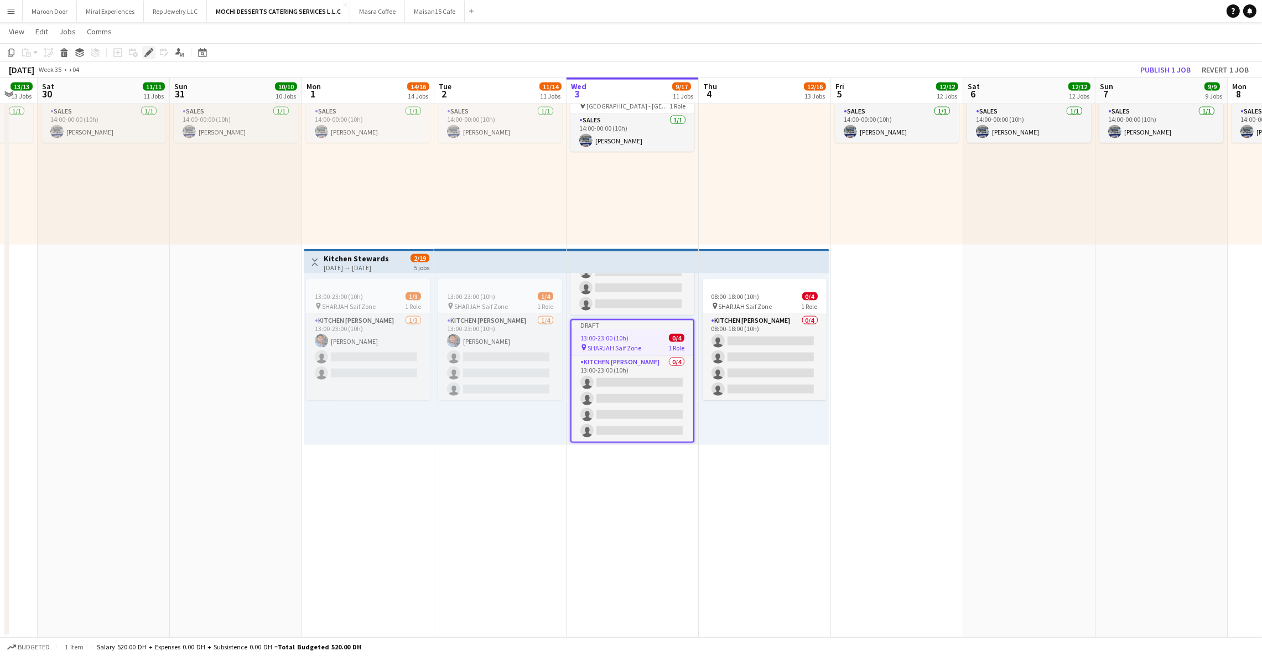
click at [150, 58] on div "Edit" at bounding box center [148, 52] width 13 height 13
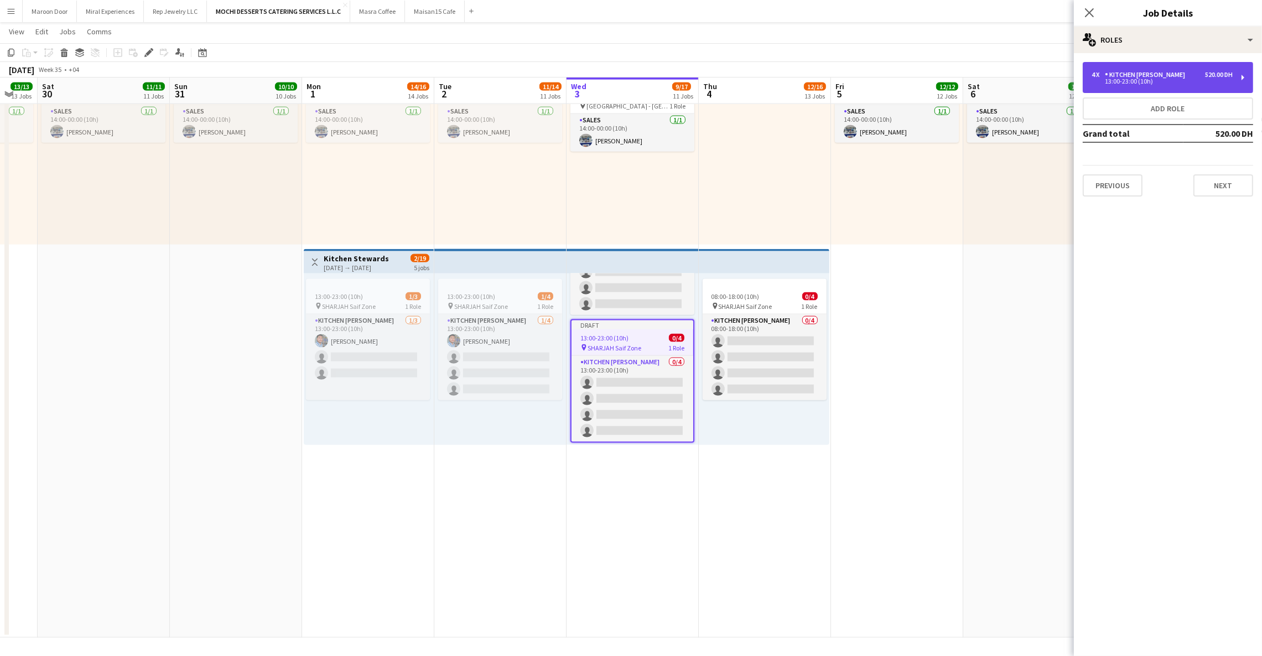
click at [1150, 81] on div "13:00-23:00 (10h)" at bounding box center [1162, 82] width 141 height 6
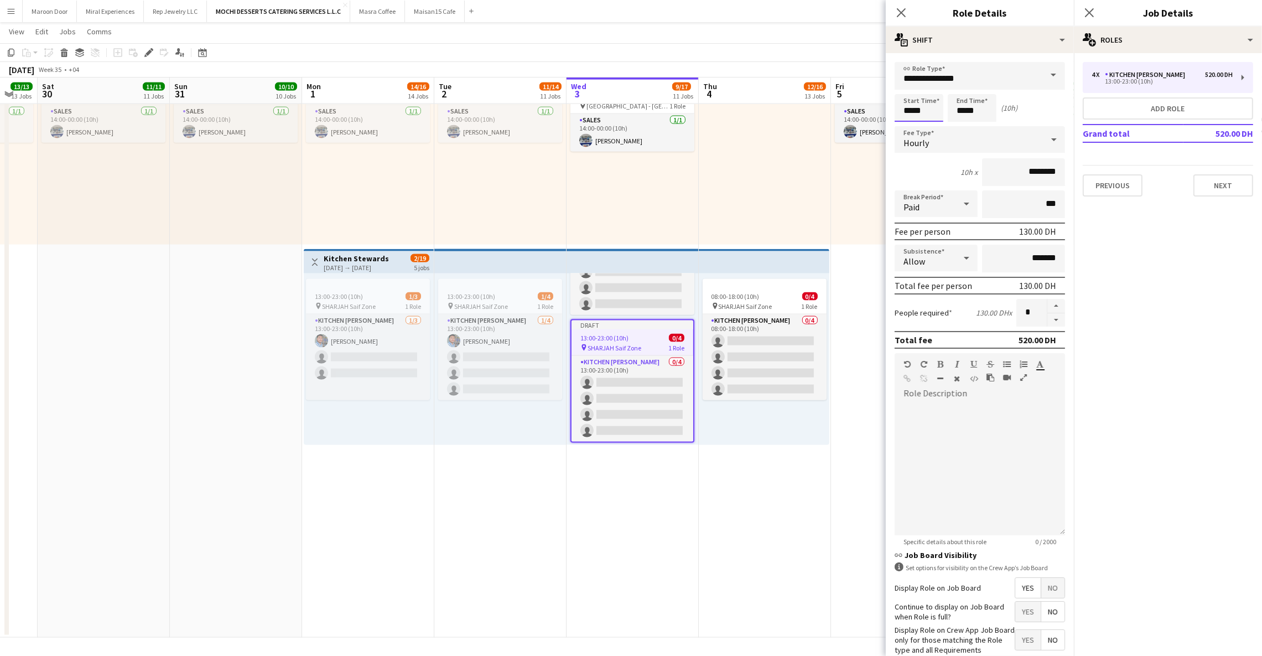
click at [902, 112] on input "*****" at bounding box center [919, 108] width 49 height 28
type input "*****"
click at [903, 19] on app-icon "Close pop-in" at bounding box center [902, 13] width 16 height 16
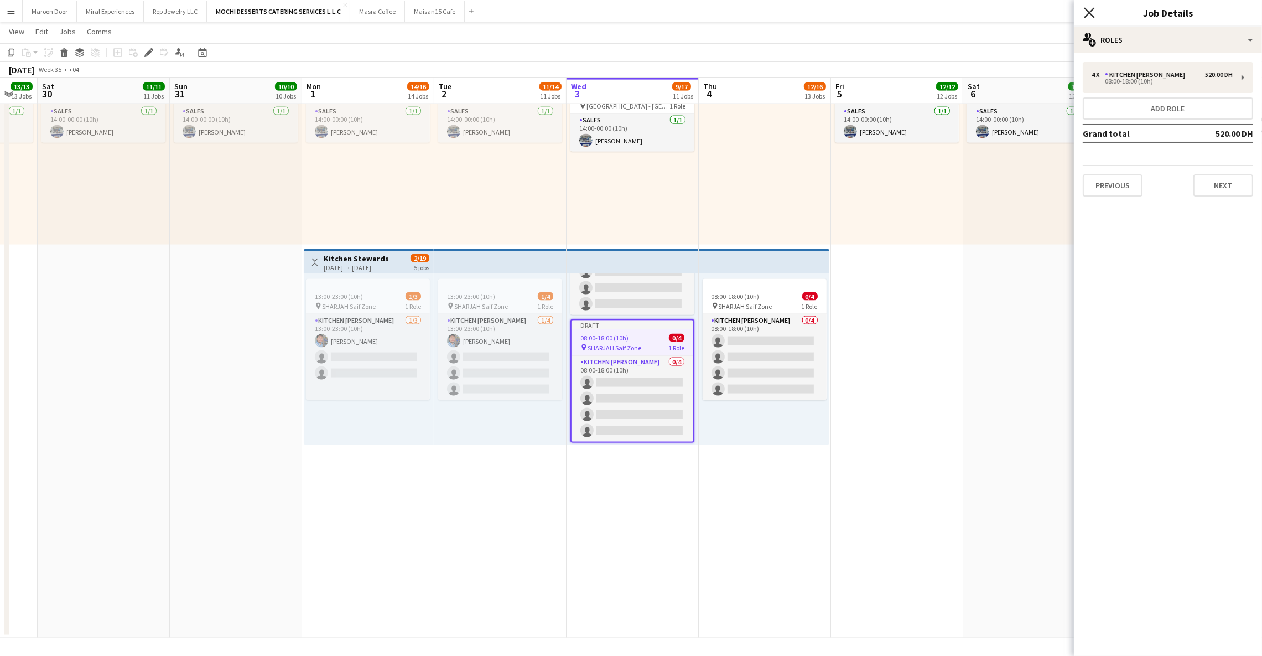
click at [1094, 13] on icon "Close pop-in" at bounding box center [1089, 12] width 11 height 11
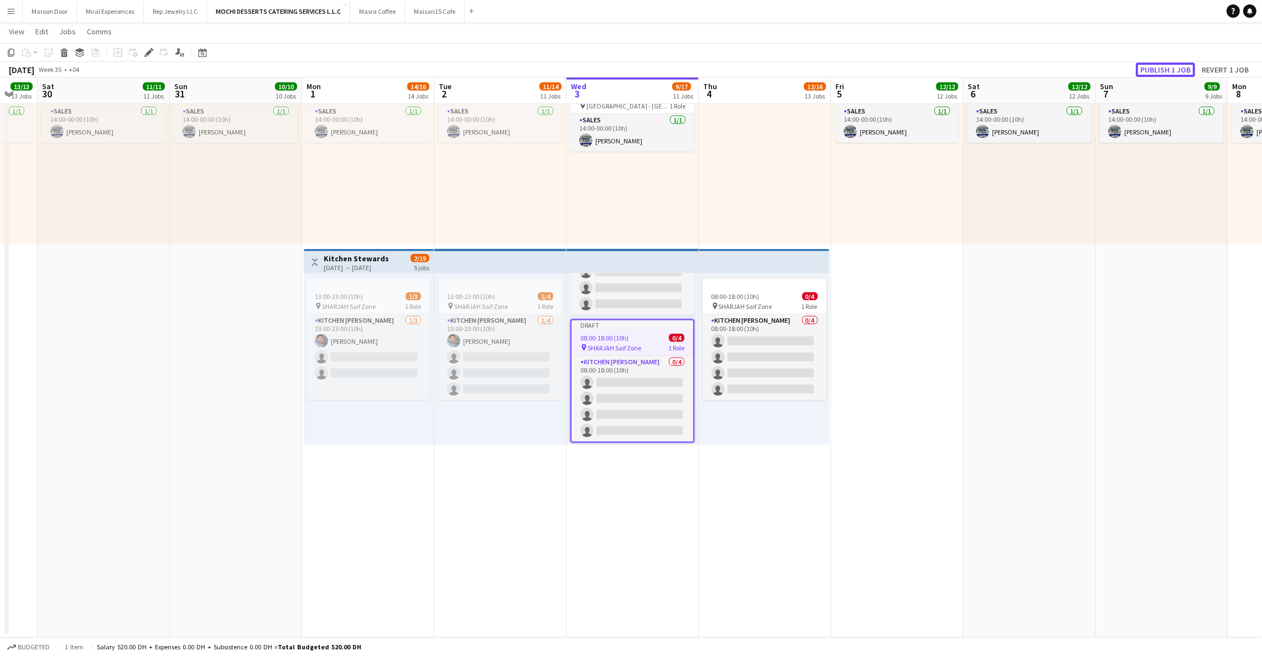
click at [1150, 72] on button "Publish 1 job" at bounding box center [1165, 70] width 59 height 14
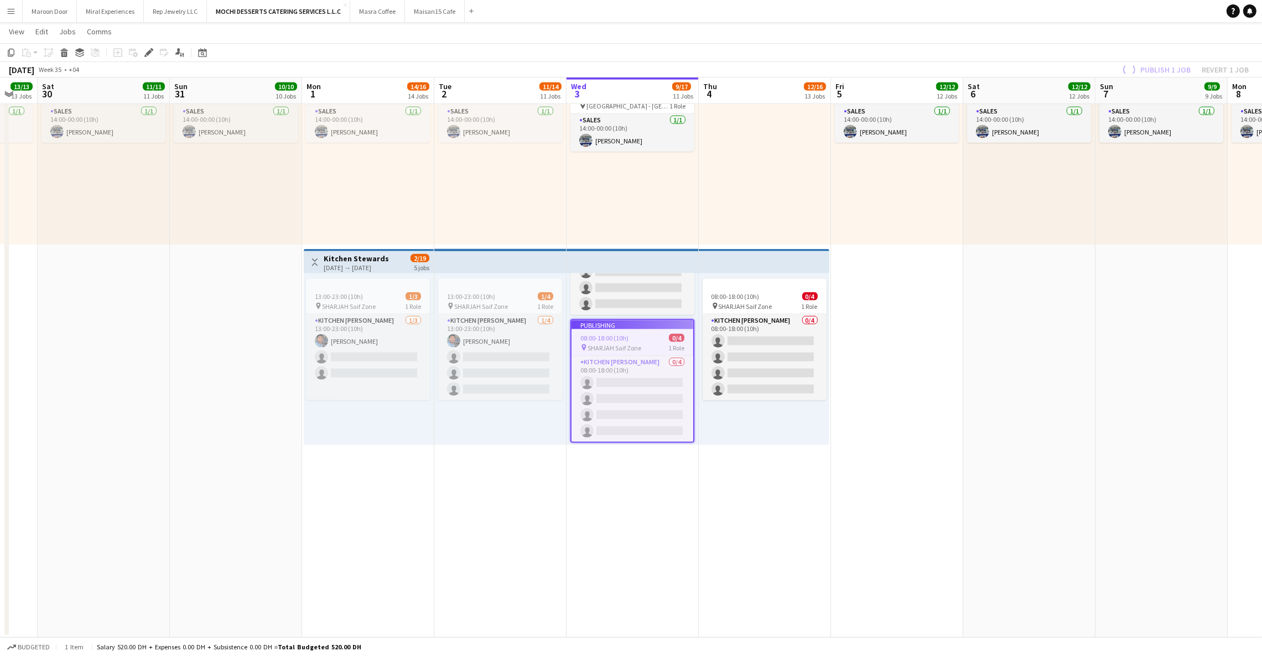
scroll to position [0, 0]
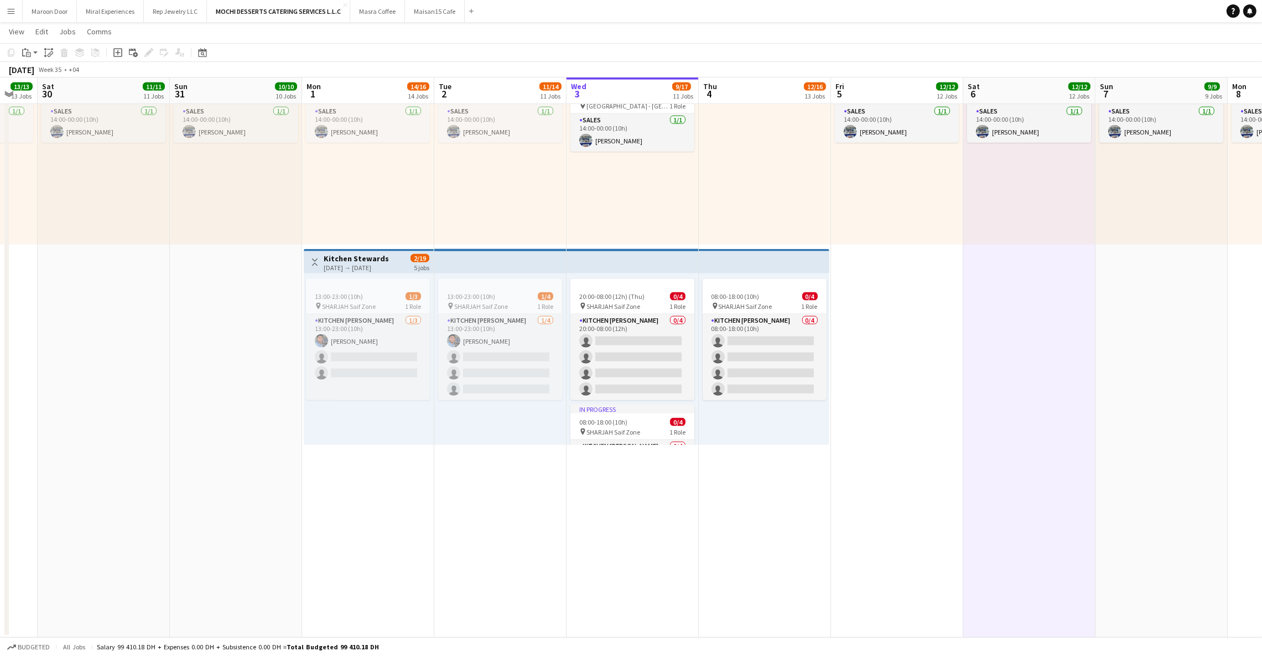
click at [209, 227] on div "14:00-00:00 (10h) (Mon) 1/1 pin [GEOGRAPHIC_DATA] - [GEOGRAPHIC_DATA] 1 Role Sa…" at bounding box center [236, 159] width 132 height 172
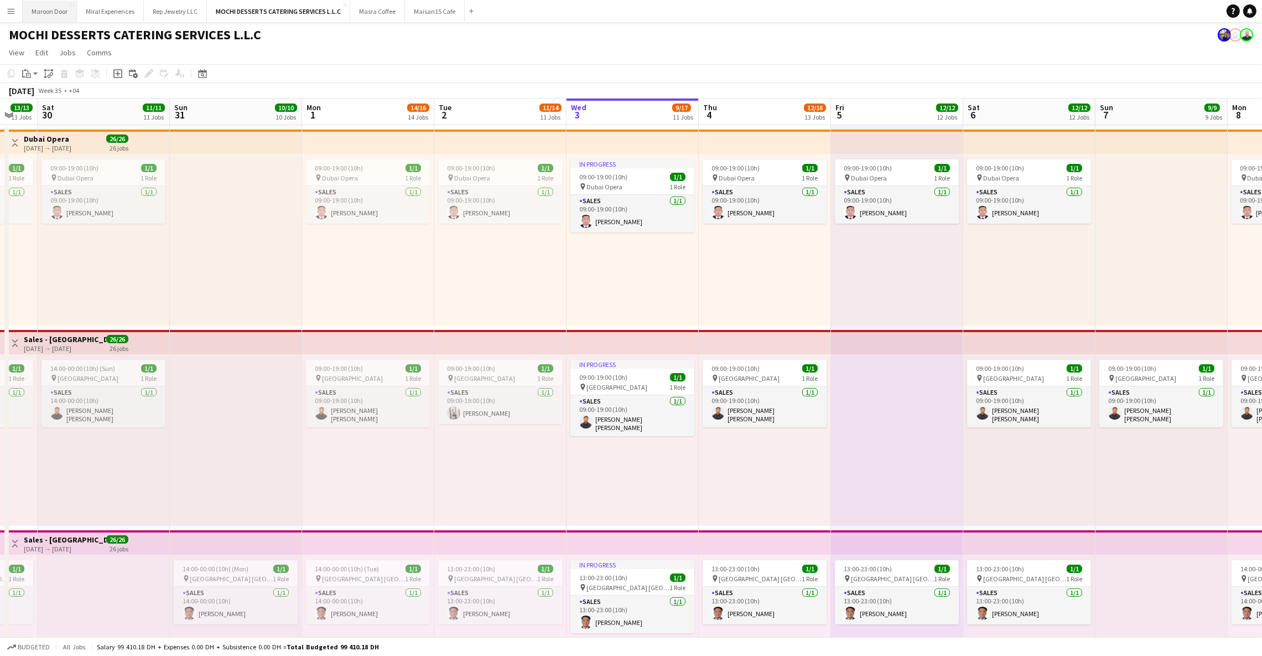
click at [35, 21] on button "Maroon Door Close" at bounding box center [50, 12] width 54 height 22
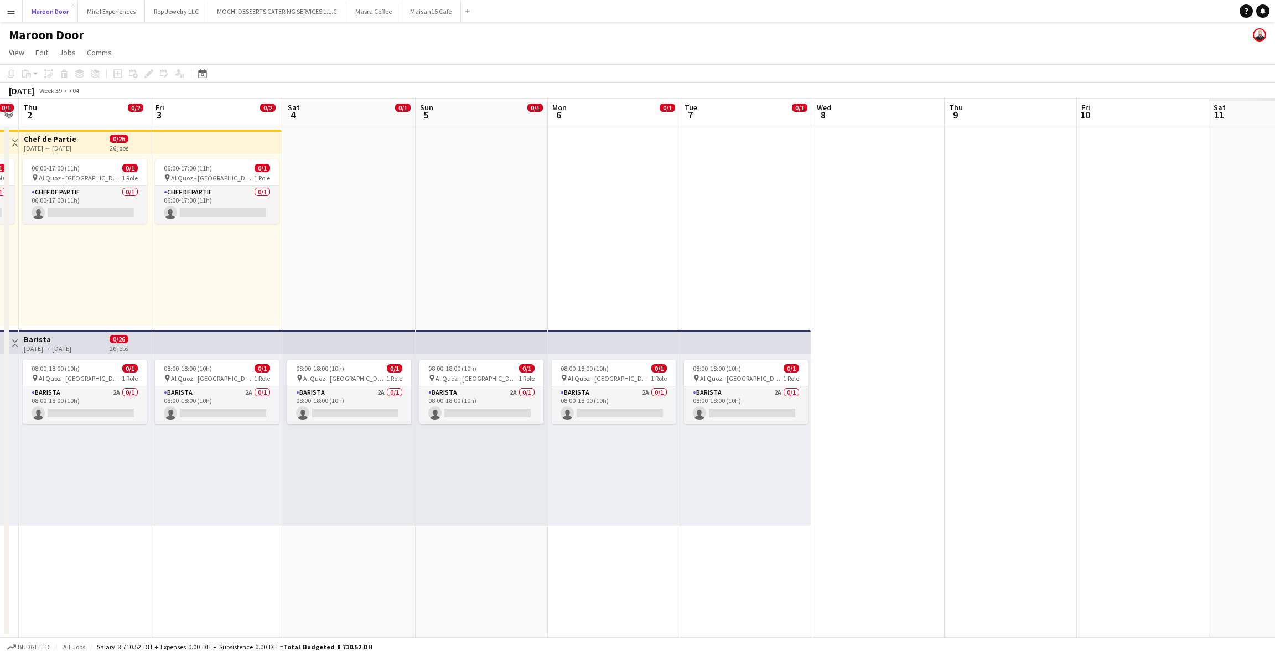
scroll to position [0, 444]
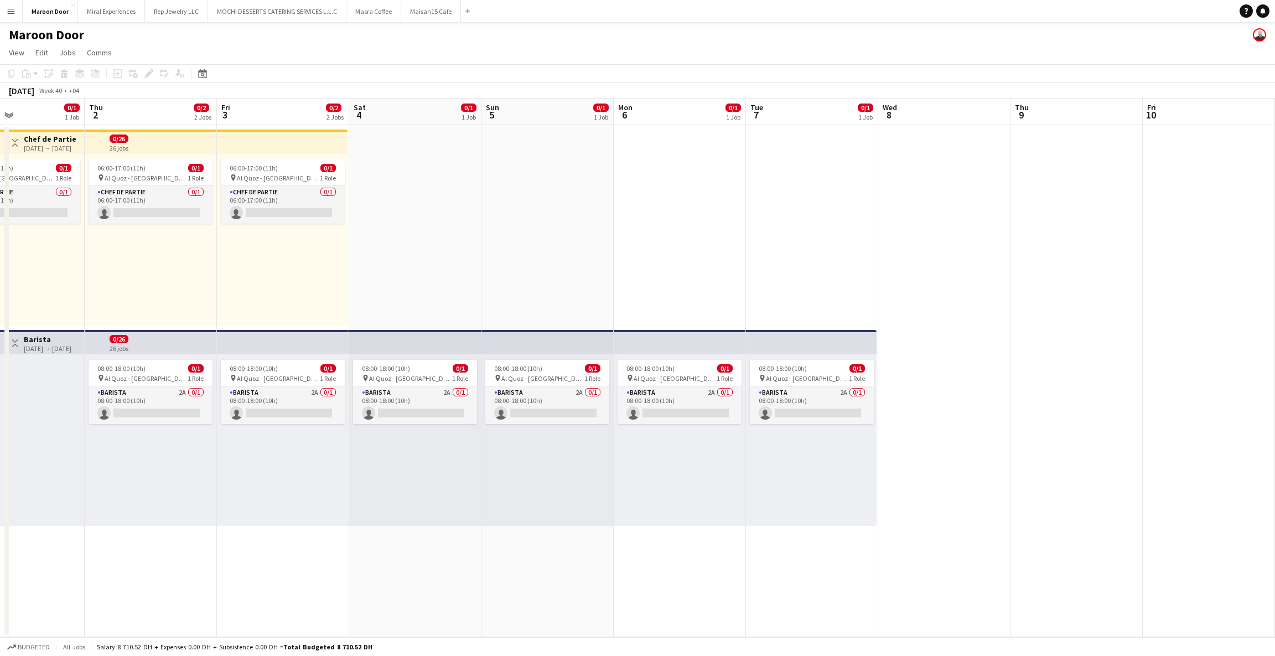
click at [303, 137] on app-top-bar at bounding box center [282, 142] width 131 height 24
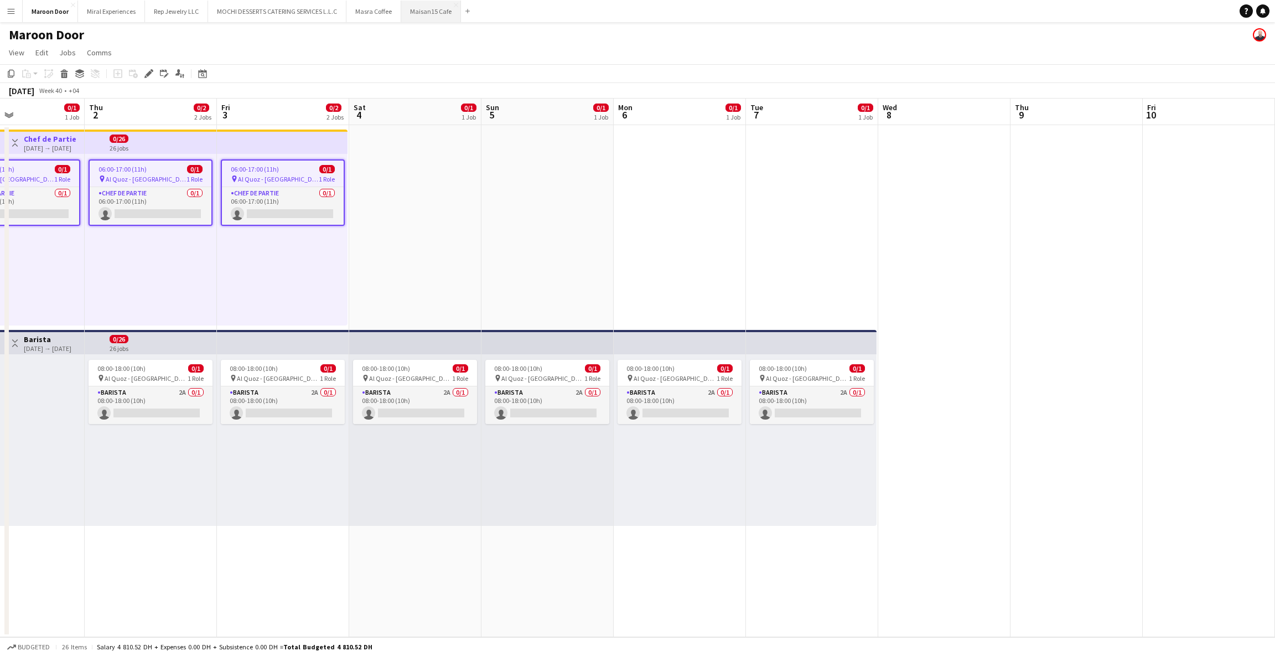
click at [411, 15] on button "Maisan15 Cafe Close" at bounding box center [431, 12] width 60 height 22
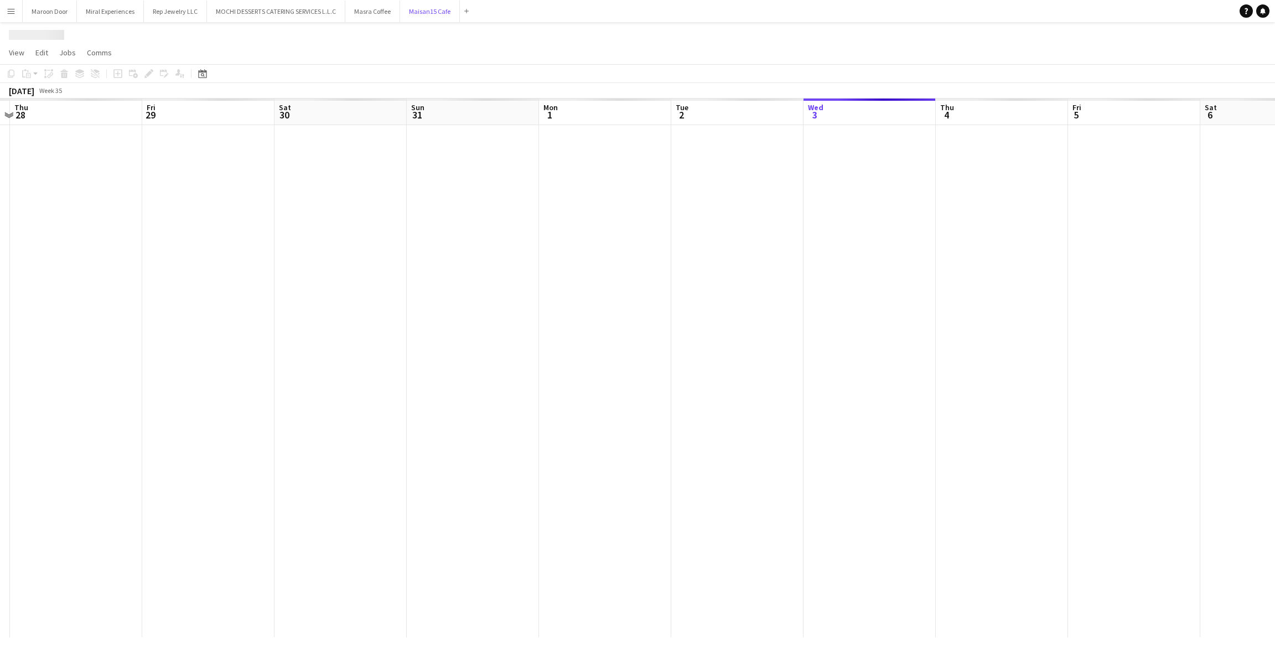
scroll to position [0, 244]
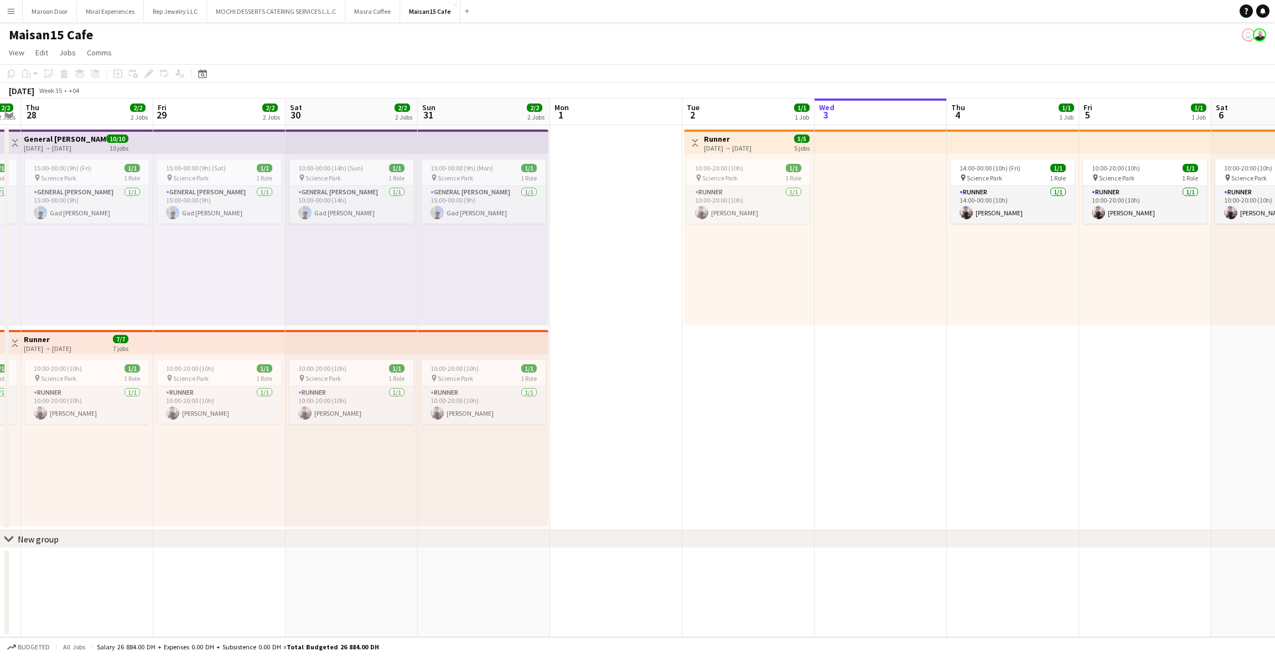
click at [480, 139] on app-top-bar at bounding box center [483, 142] width 131 height 24
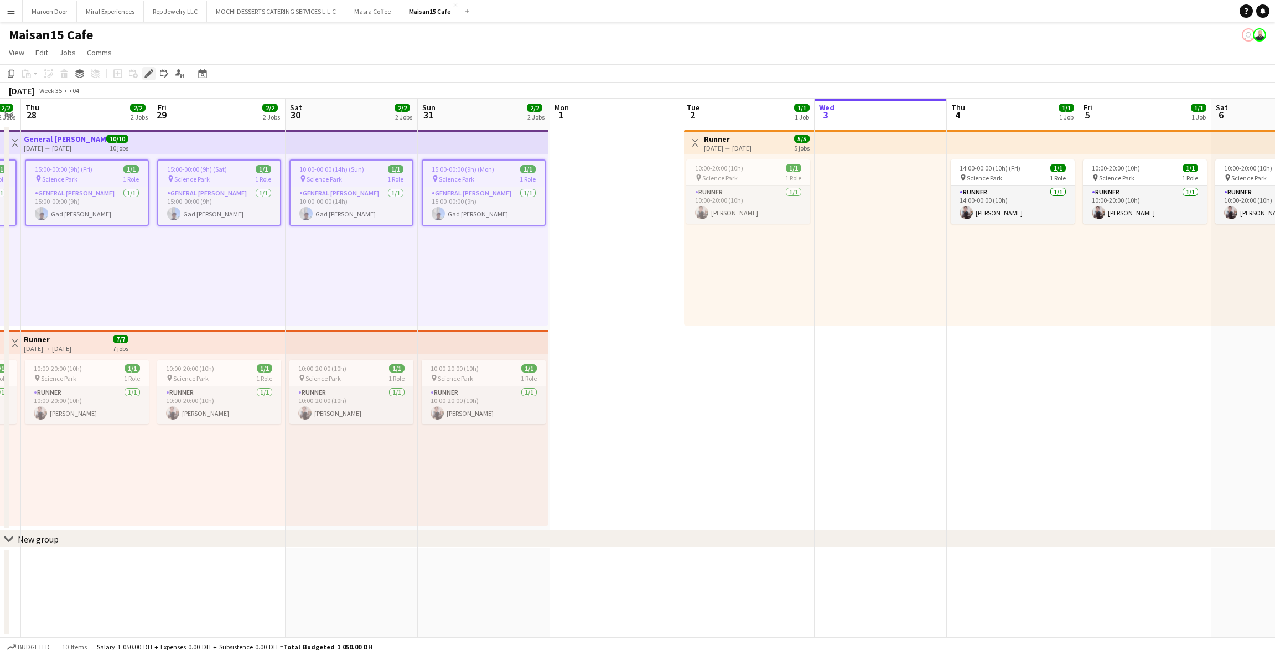
click at [145, 75] on icon "Edit" at bounding box center [148, 73] width 9 height 9
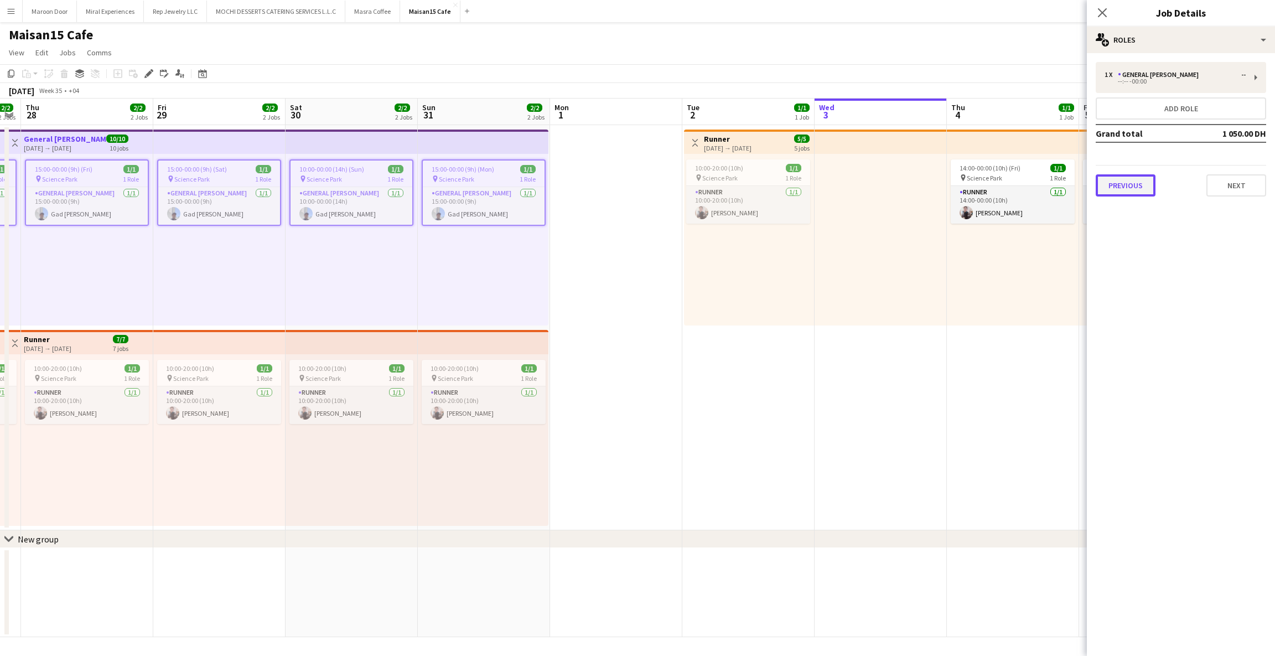
click at [1148, 179] on button "Previous" at bounding box center [1126, 185] width 60 height 22
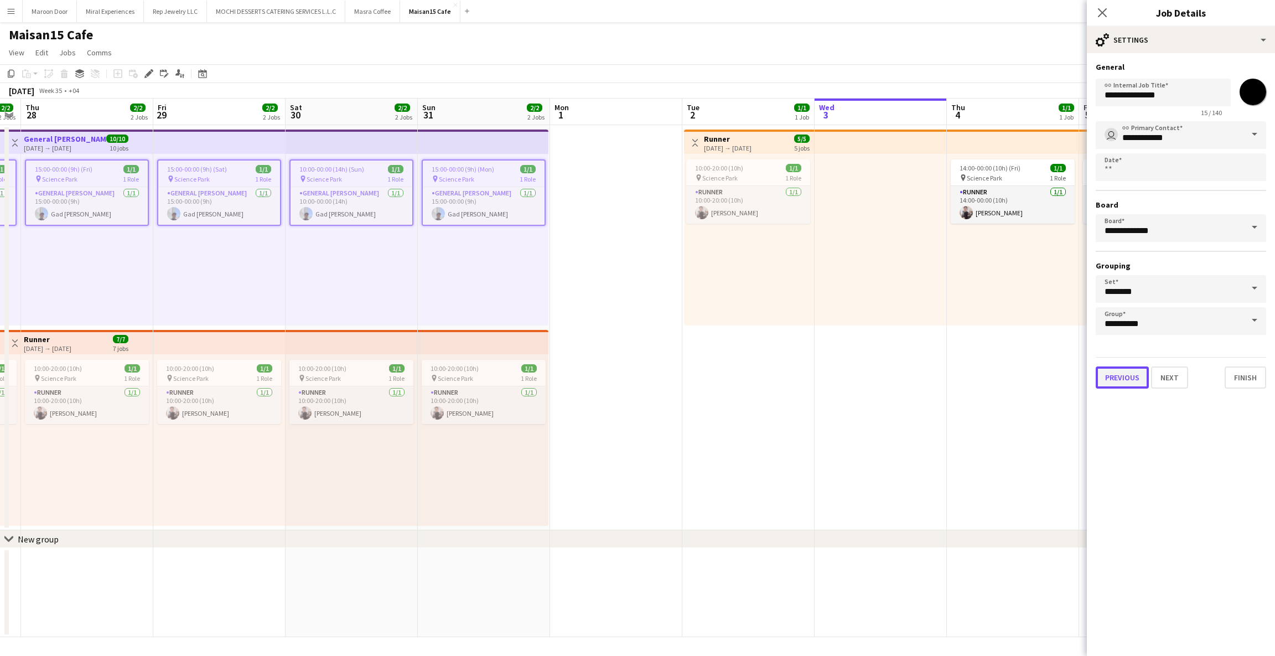
click at [1113, 377] on button "Previous" at bounding box center [1122, 377] width 53 height 22
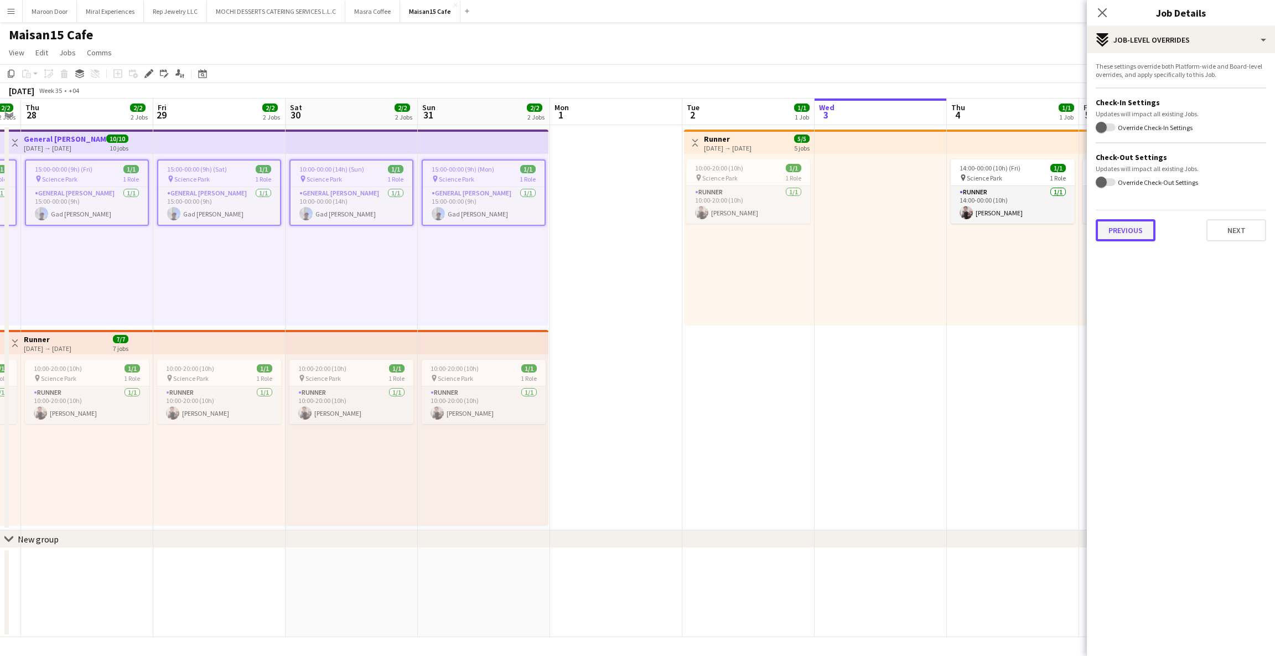
click at [1121, 226] on button "Previous" at bounding box center [1126, 230] width 60 height 22
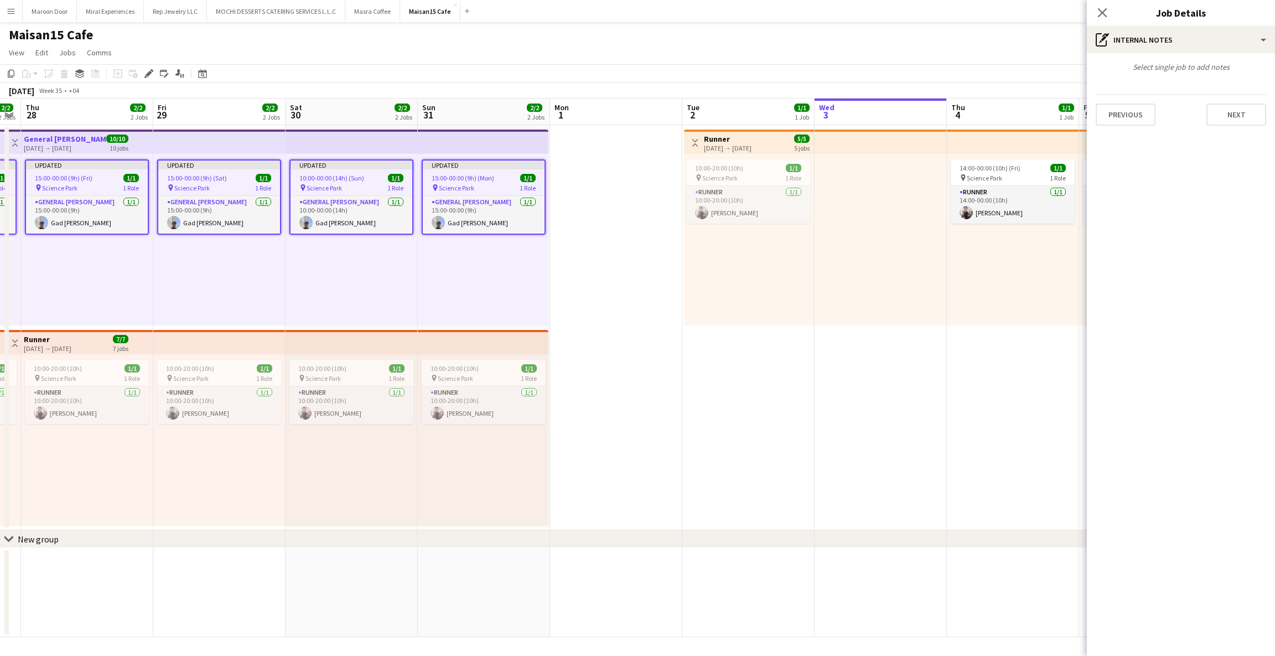
click at [1123, 102] on div "Previous Next" at bounding box center [1181, 110] width 170 height 32
click at [1125, 112] on button "Previous" at bounding box center [1126, 114] width 60 height 22
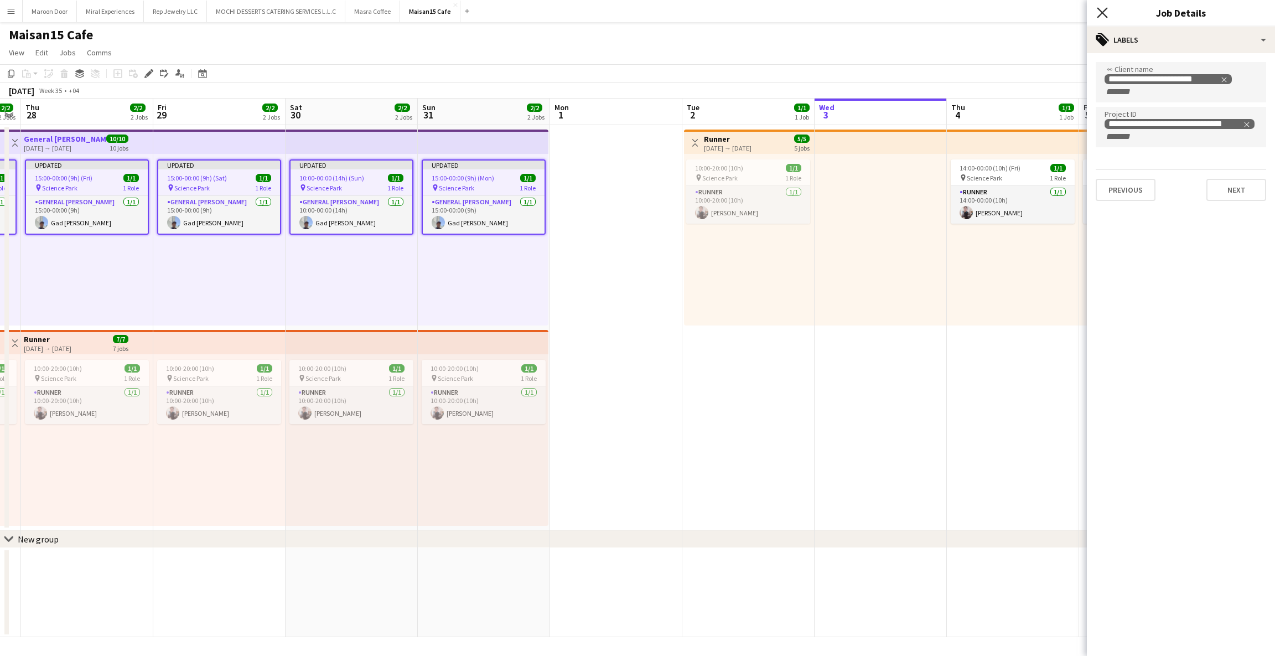
click at [1102, 11] on icon "Close pop-in" at bounding box center [1102, 12] width 11 height 11
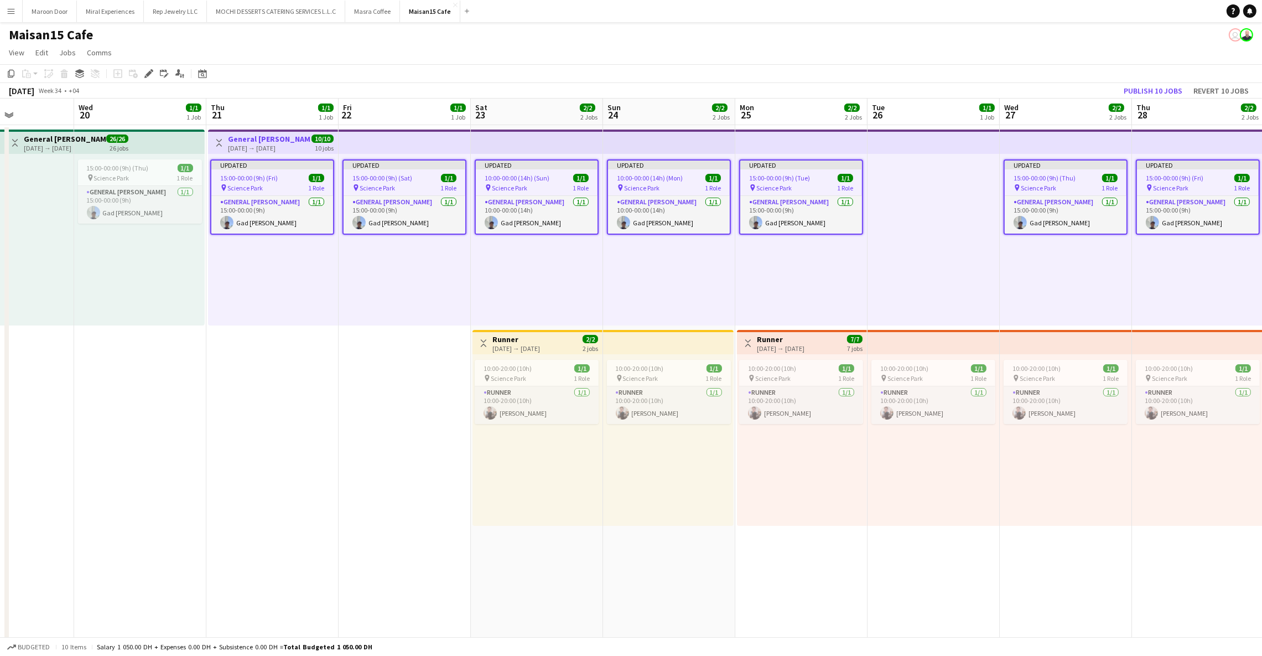
scroll to position [0, 261]
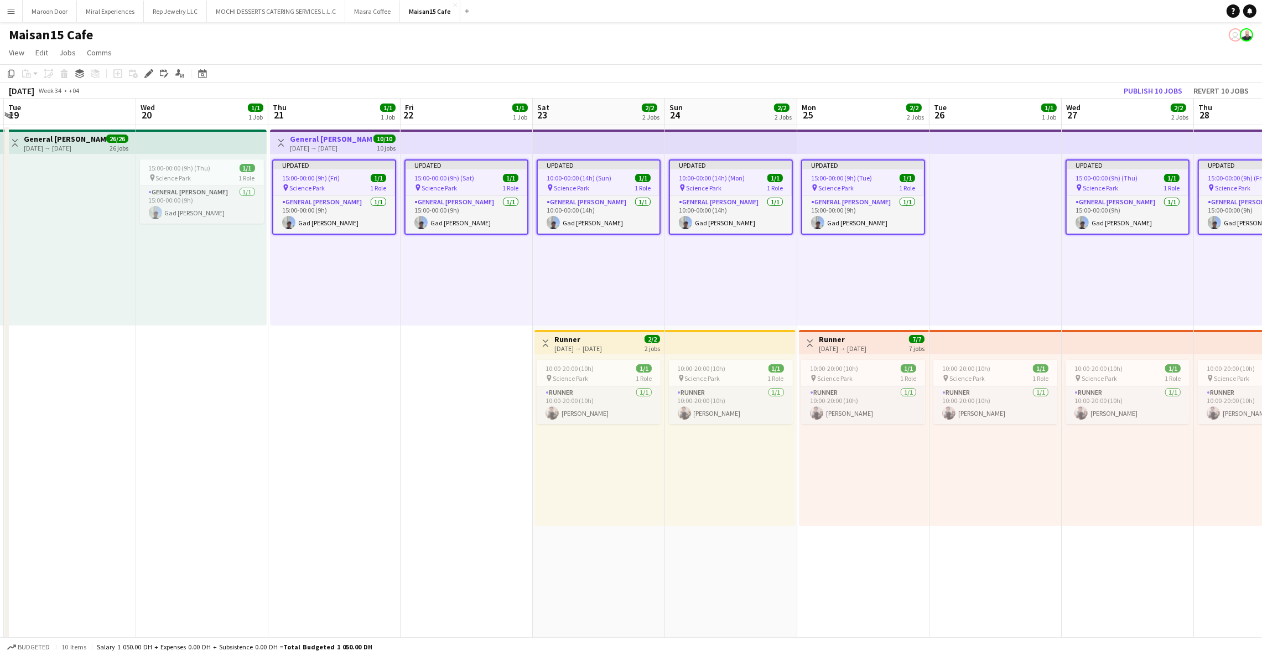
click at [338, 361] on app-date-cell "Toggle View General [PERSON_NAME] [DATE] → [DATE] 10/10 10 jobs Updated 15:00-0…" at bounding box center [334, 528] width 132 height 806
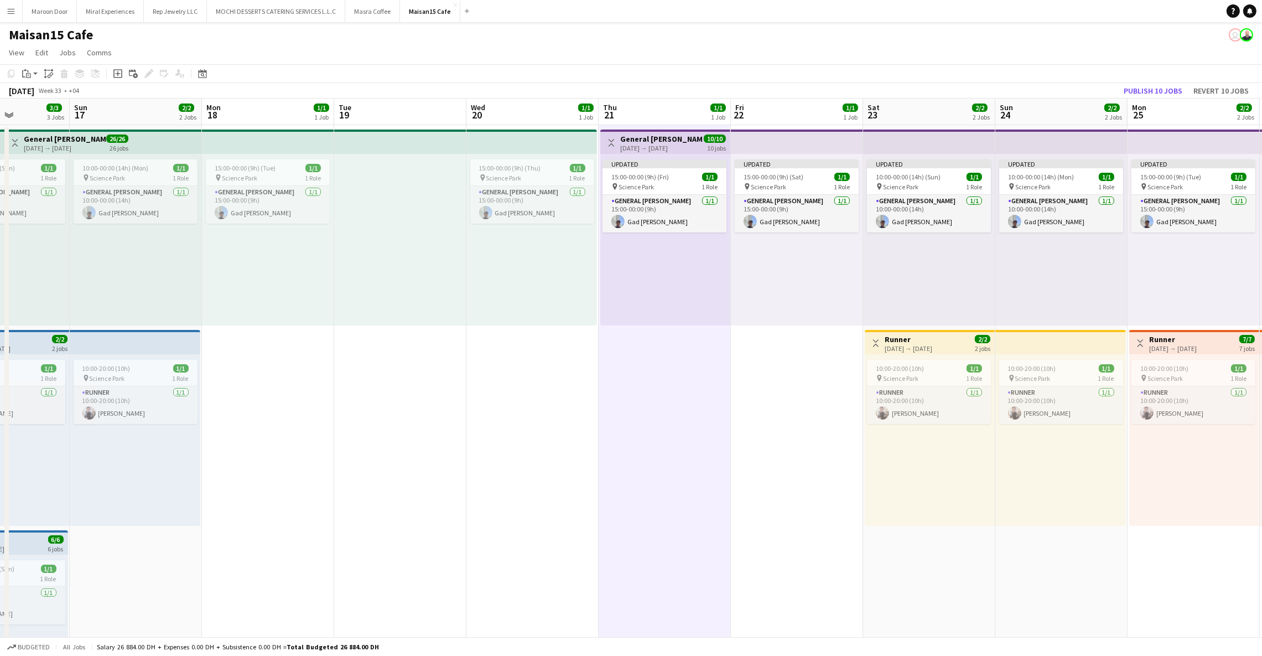
scroll to position [0, 314]
